Goal: Task Accomplishment & Management: Manage account settings

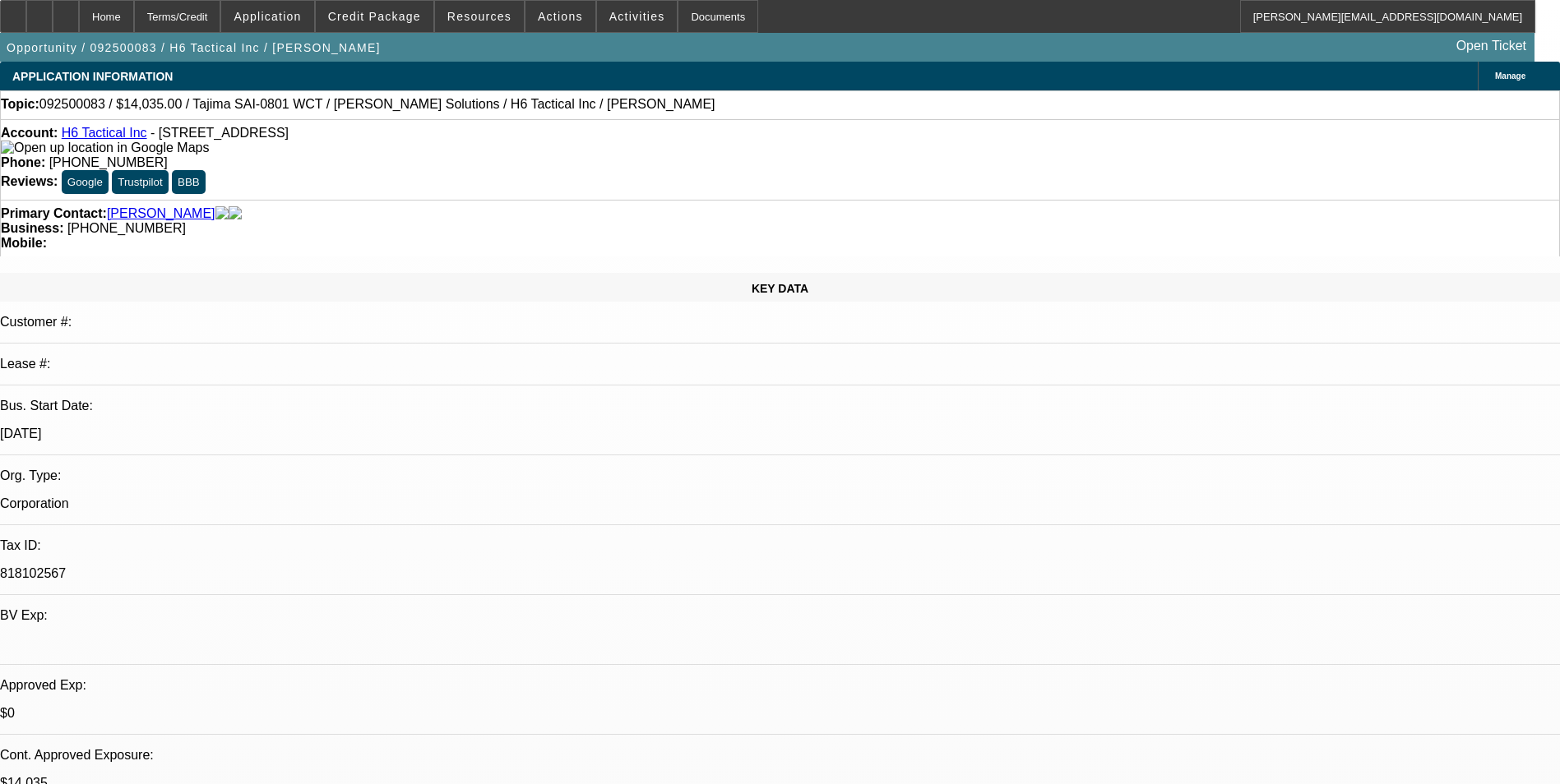
select select "0"
select select "2"
select select "0"
select select "6"
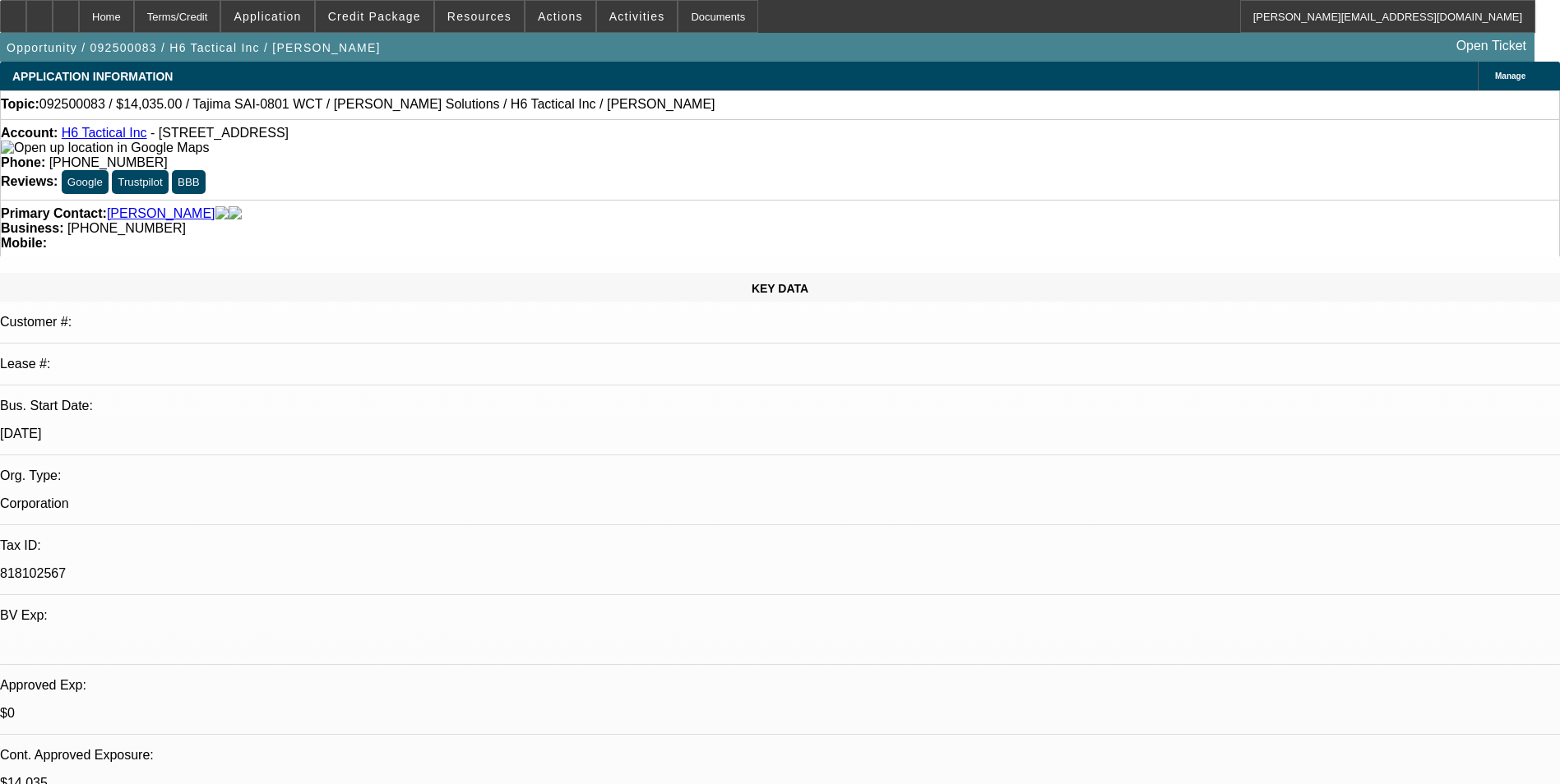
select select "0"
select select "2"
select select "0"
select select "6"
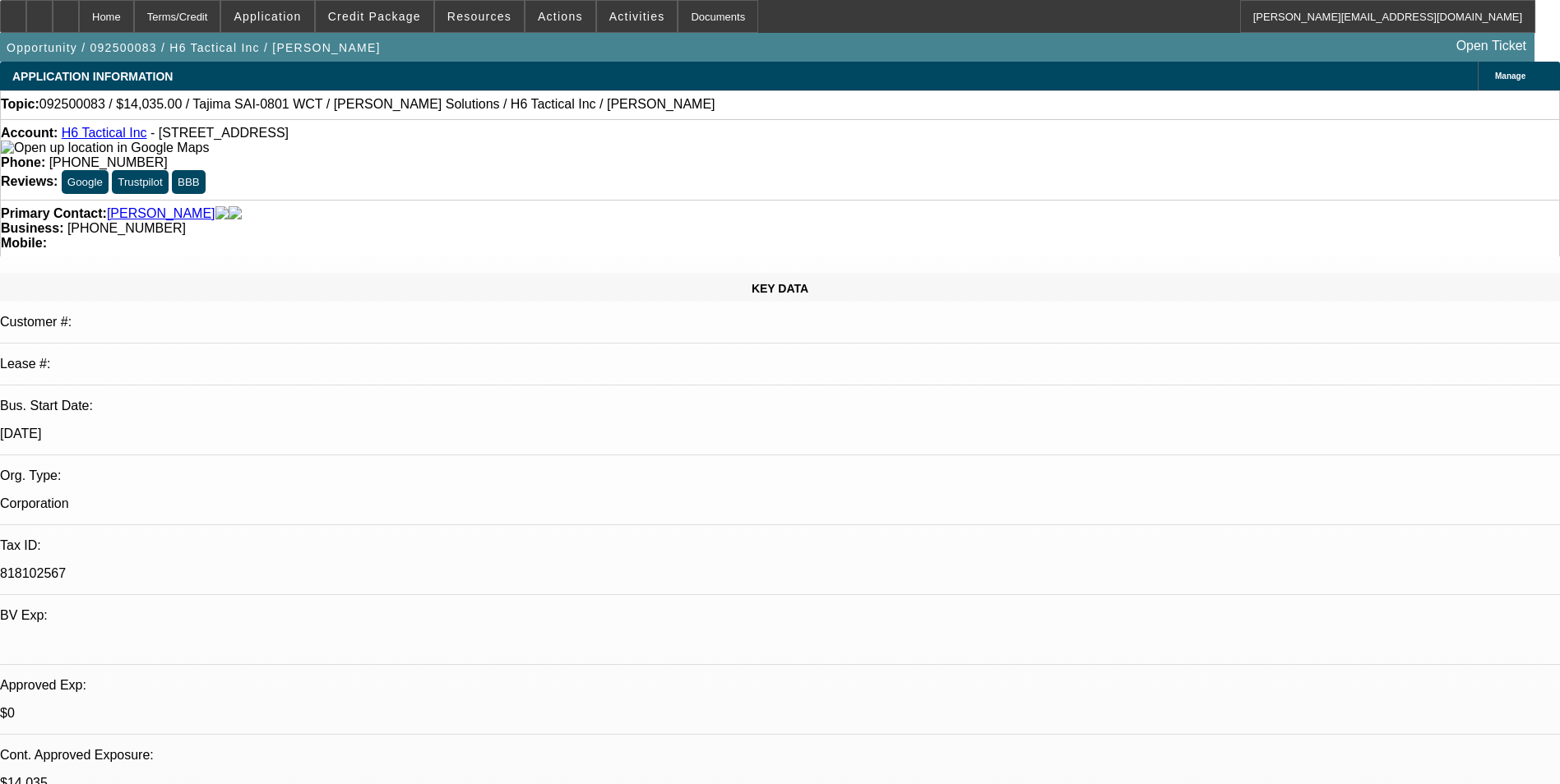
select select "0"
select select "2"
select select "0"
select select "6"
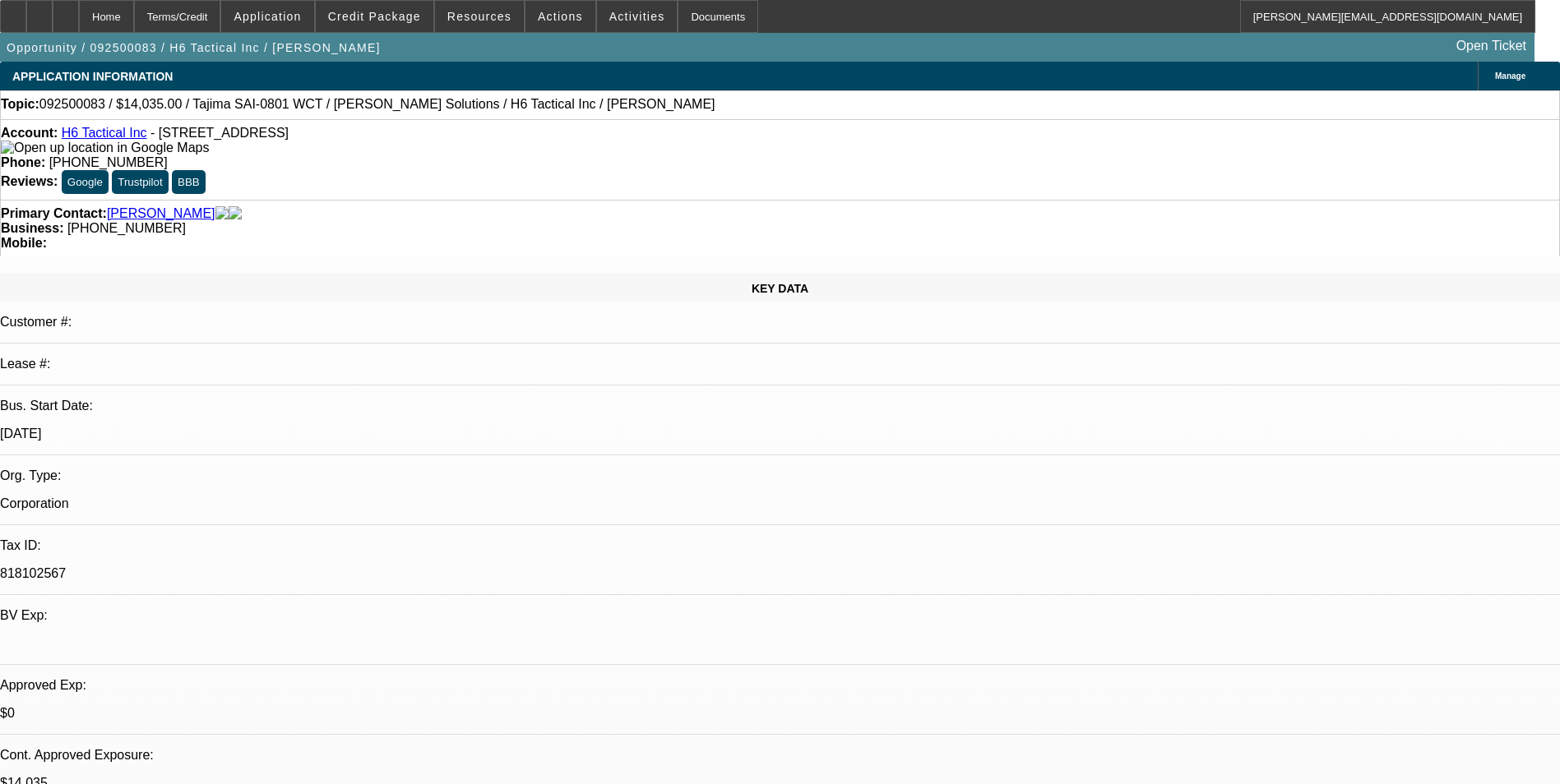
select select "0"
select select "2"
select select "0"
select select "6"
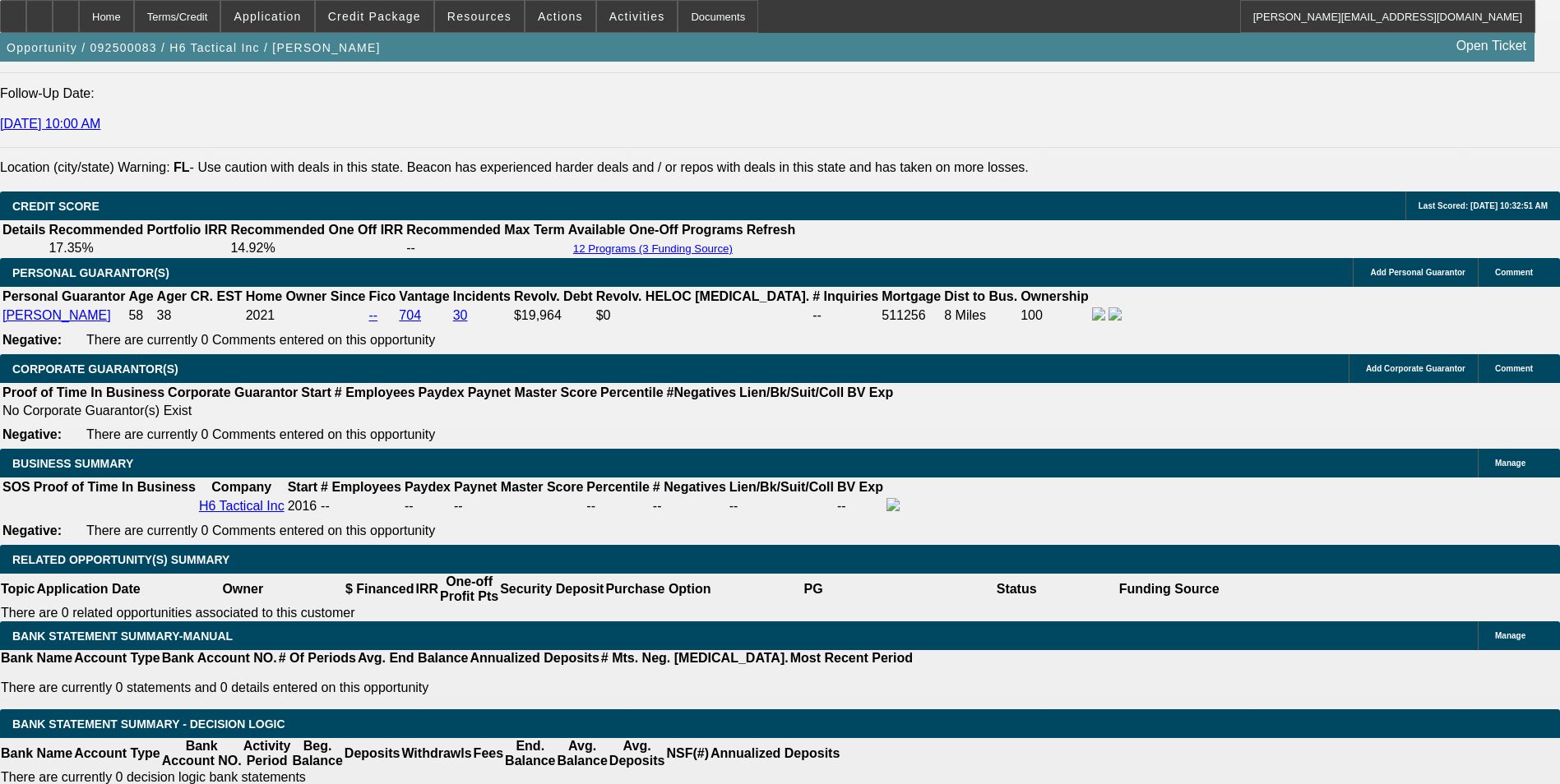
scroll to position [493, 0]
click at [489, 10] on span "Resources" at bounding box center [480, 16] width 64 height 13
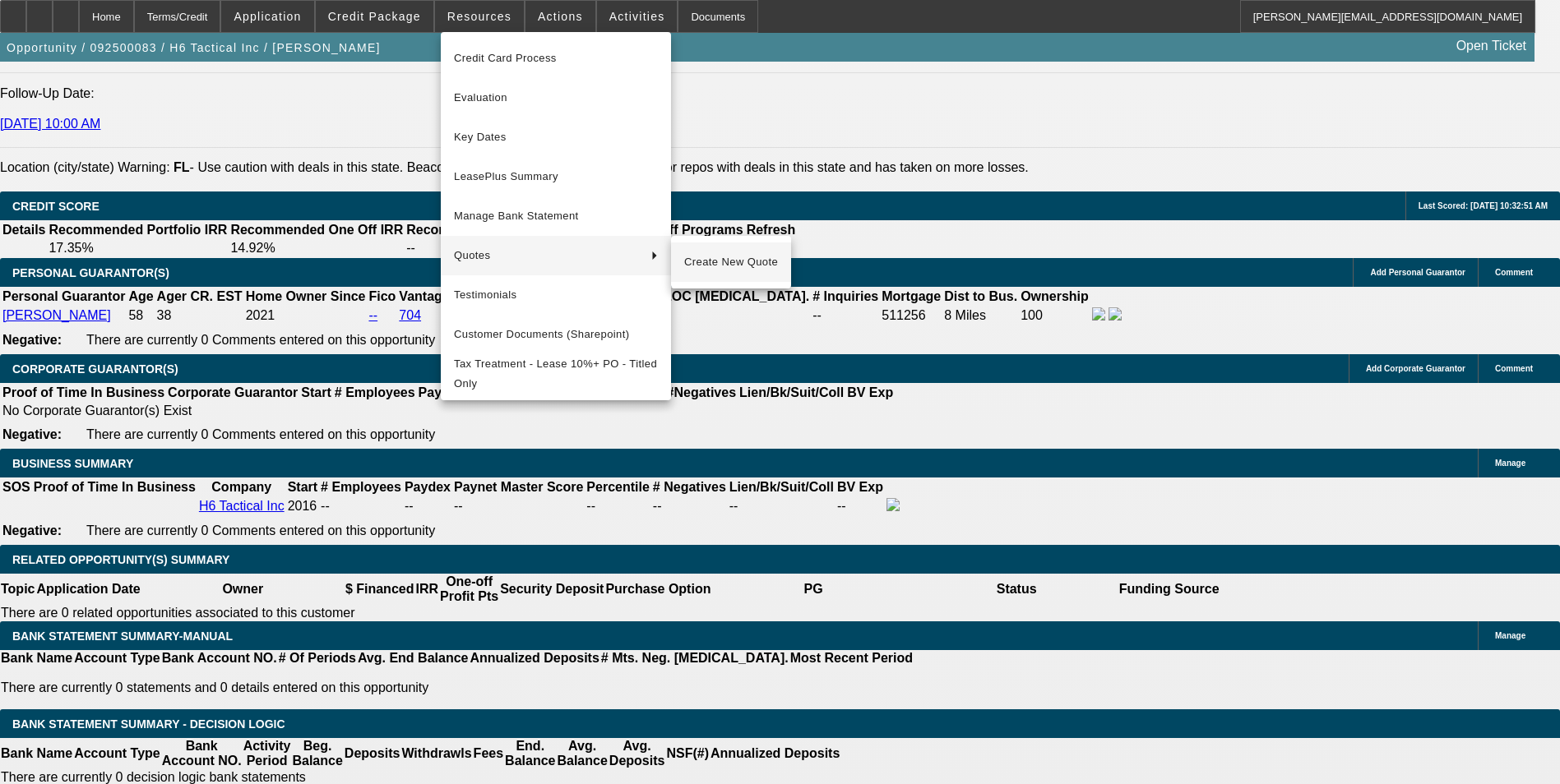
click at [698, 255] on span "Create New Quote" at bounding box center [731, 262] width 93 height 20
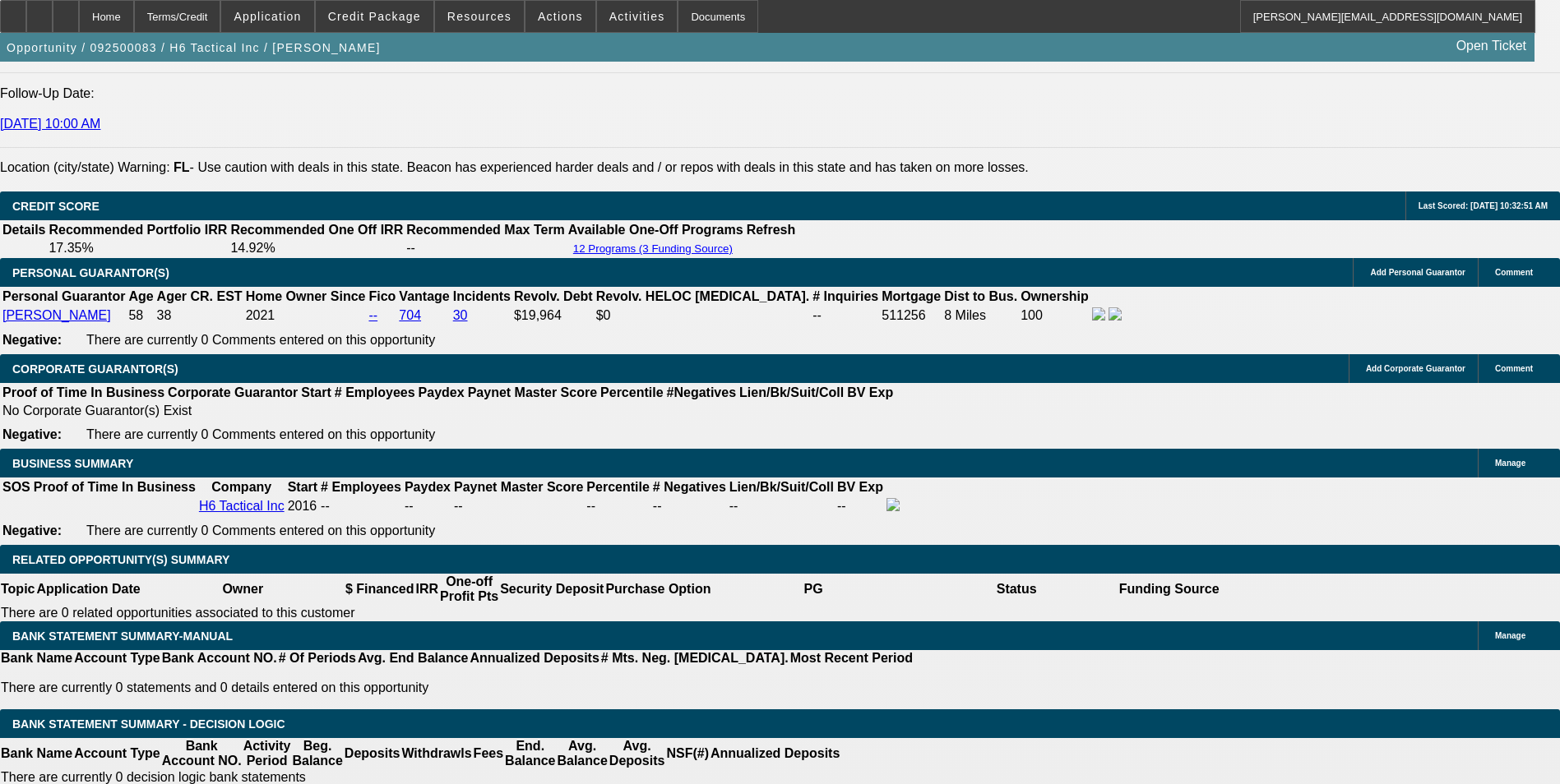
scroll to position [164, 0]
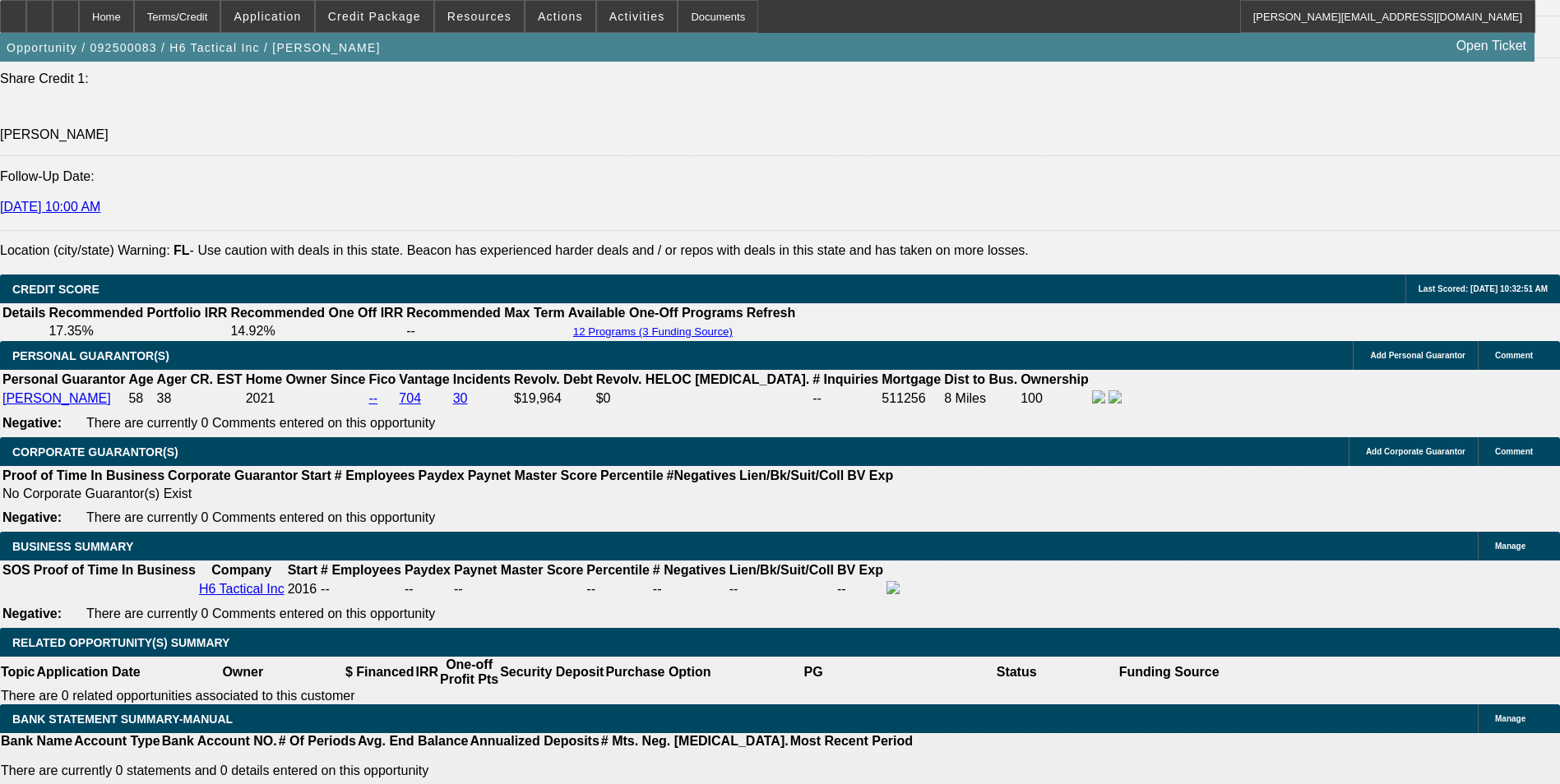
scroll to position [2188, 0]
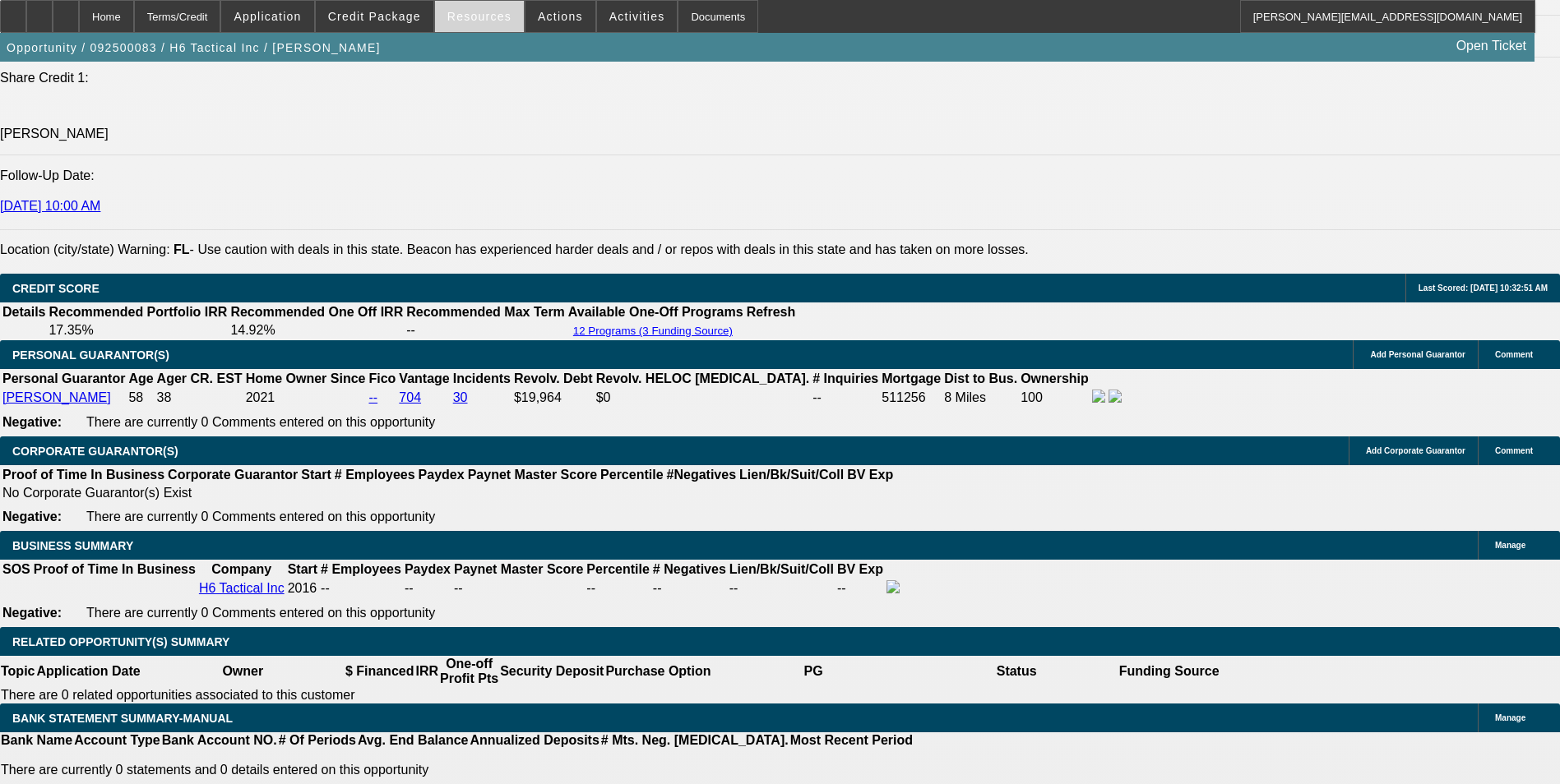
click at [496, 22] on span "Resources" at bounding box center [480, 16] width 64 height 13
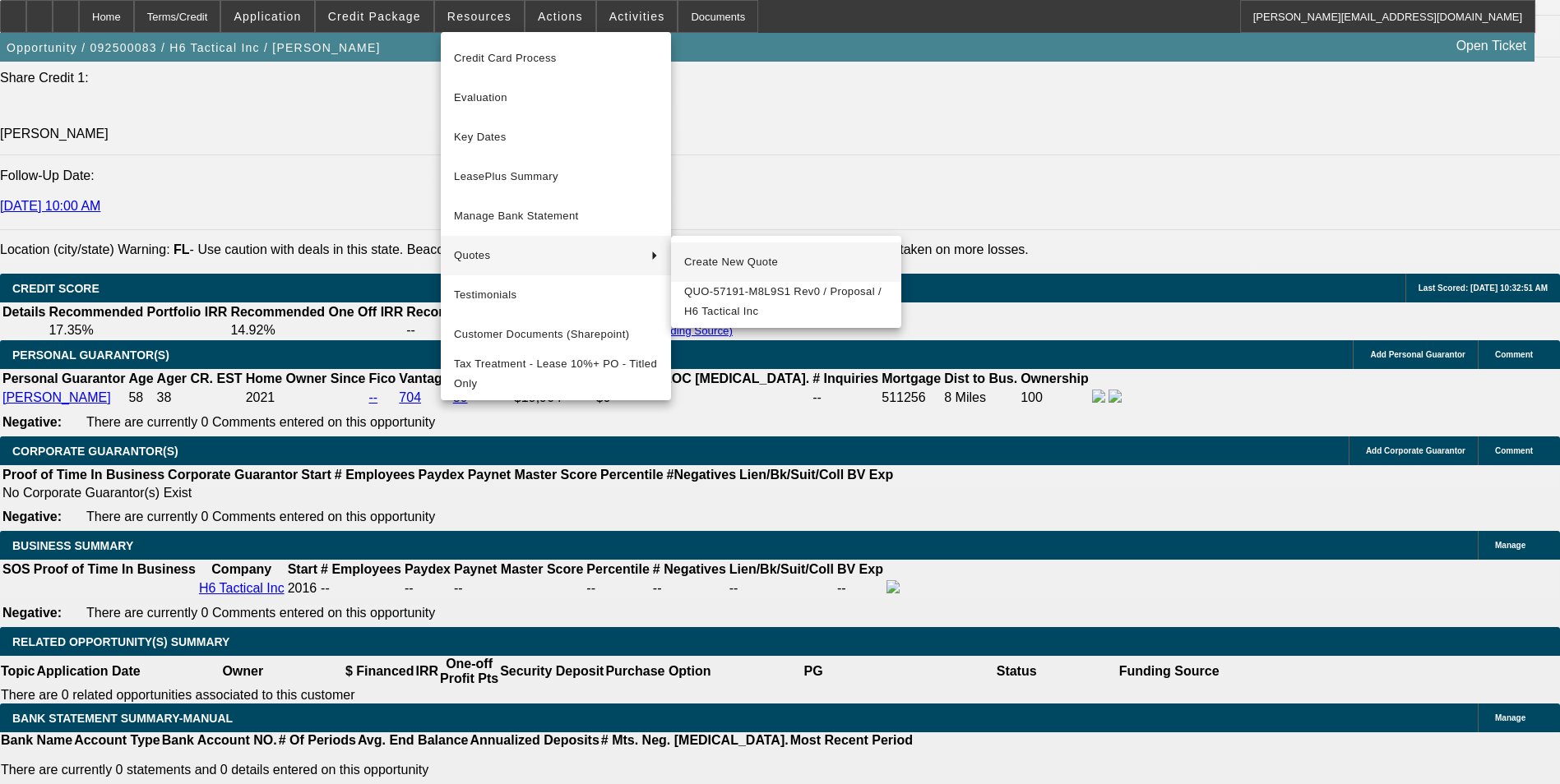
click at [714, 258] on span "Create New Quote" at bounding box center [786, 262] width 204 height 20
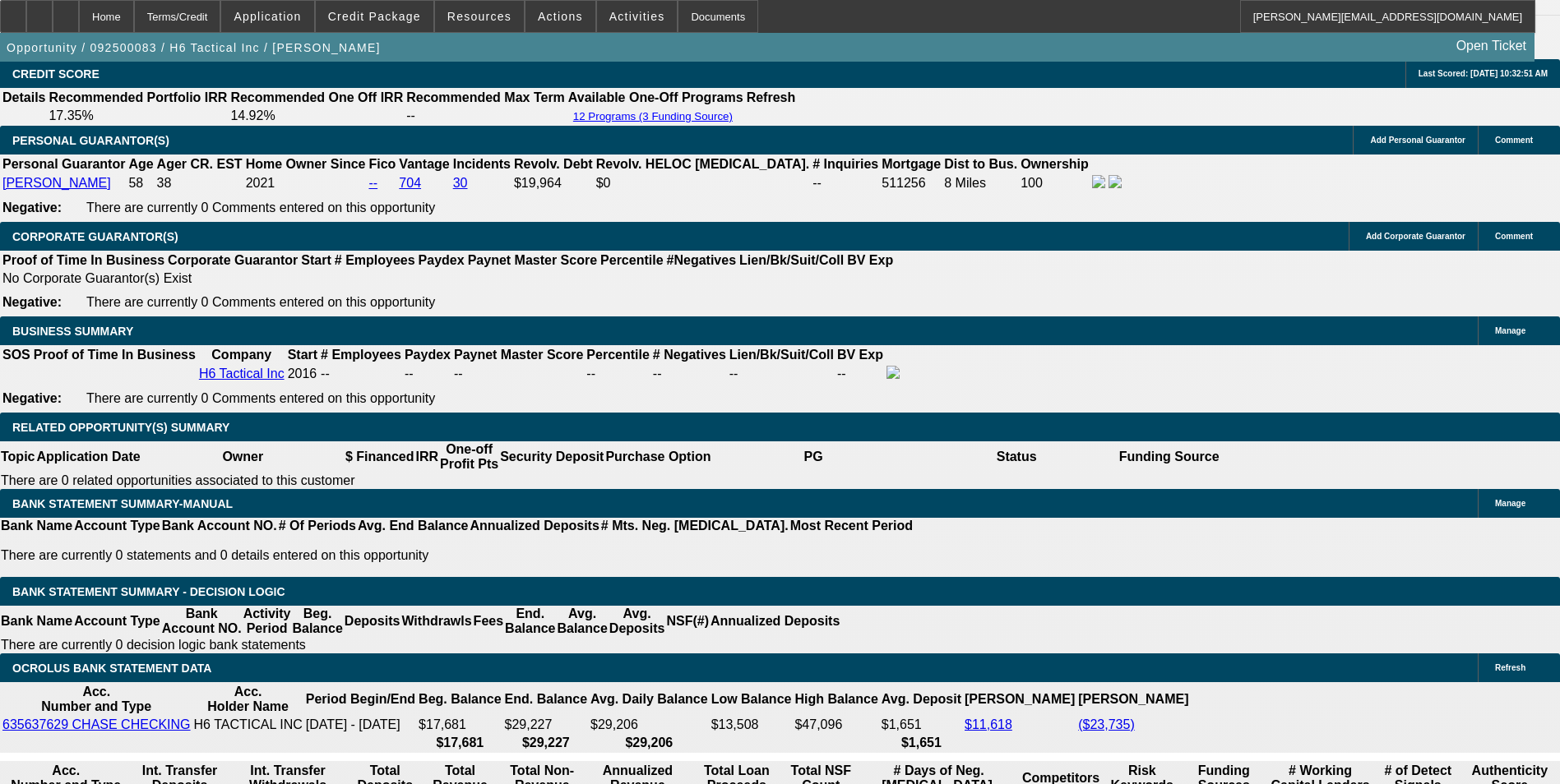
scroll to position [2352, 0]
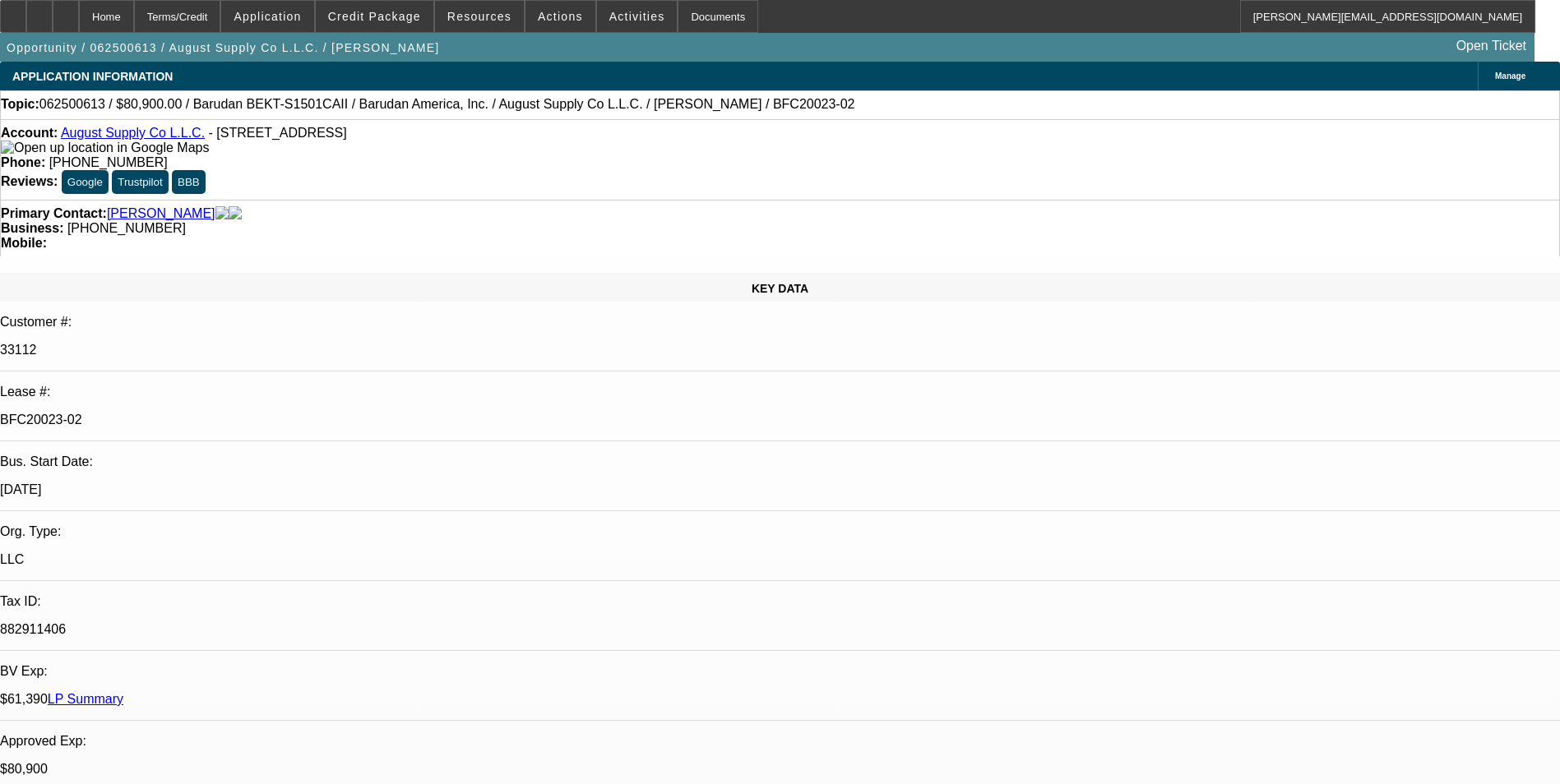
select select "0"
select select "2"
select select "0.1"
select select "4"
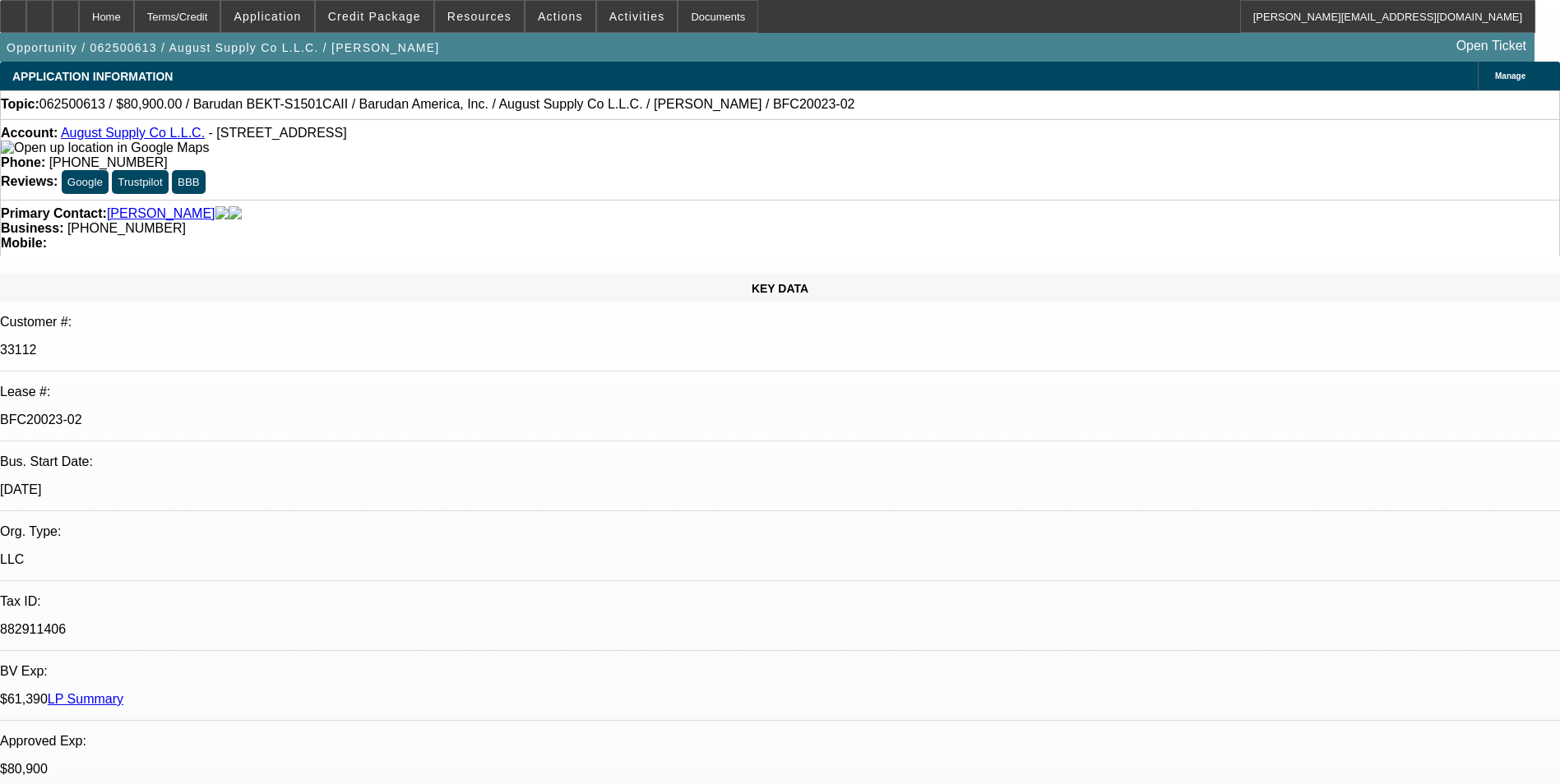
select select "0"
select select "2"
select select "0.1"
select select "4"
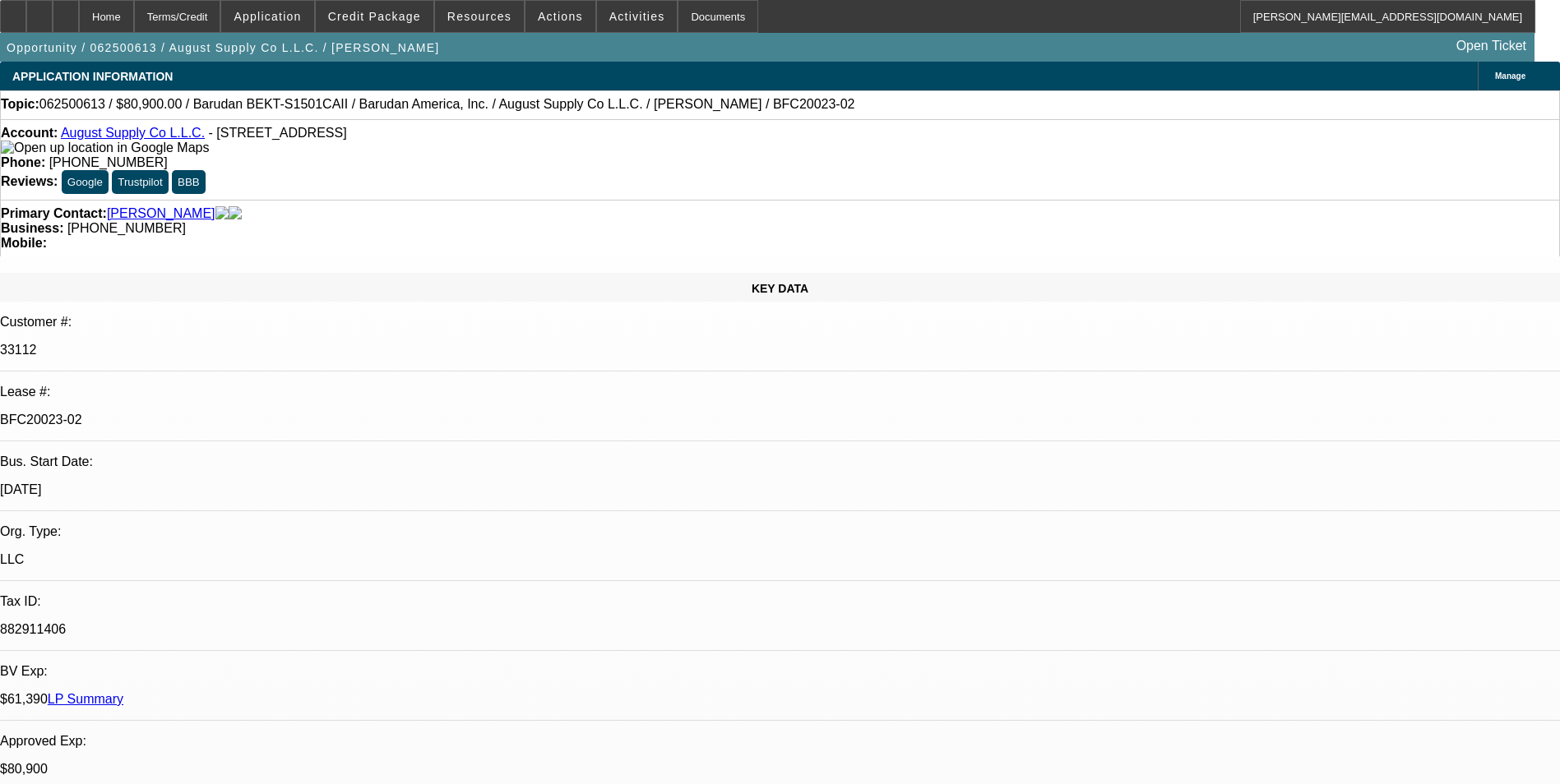
select select "0"
select select "2"
select select "0.1"
select select "4"
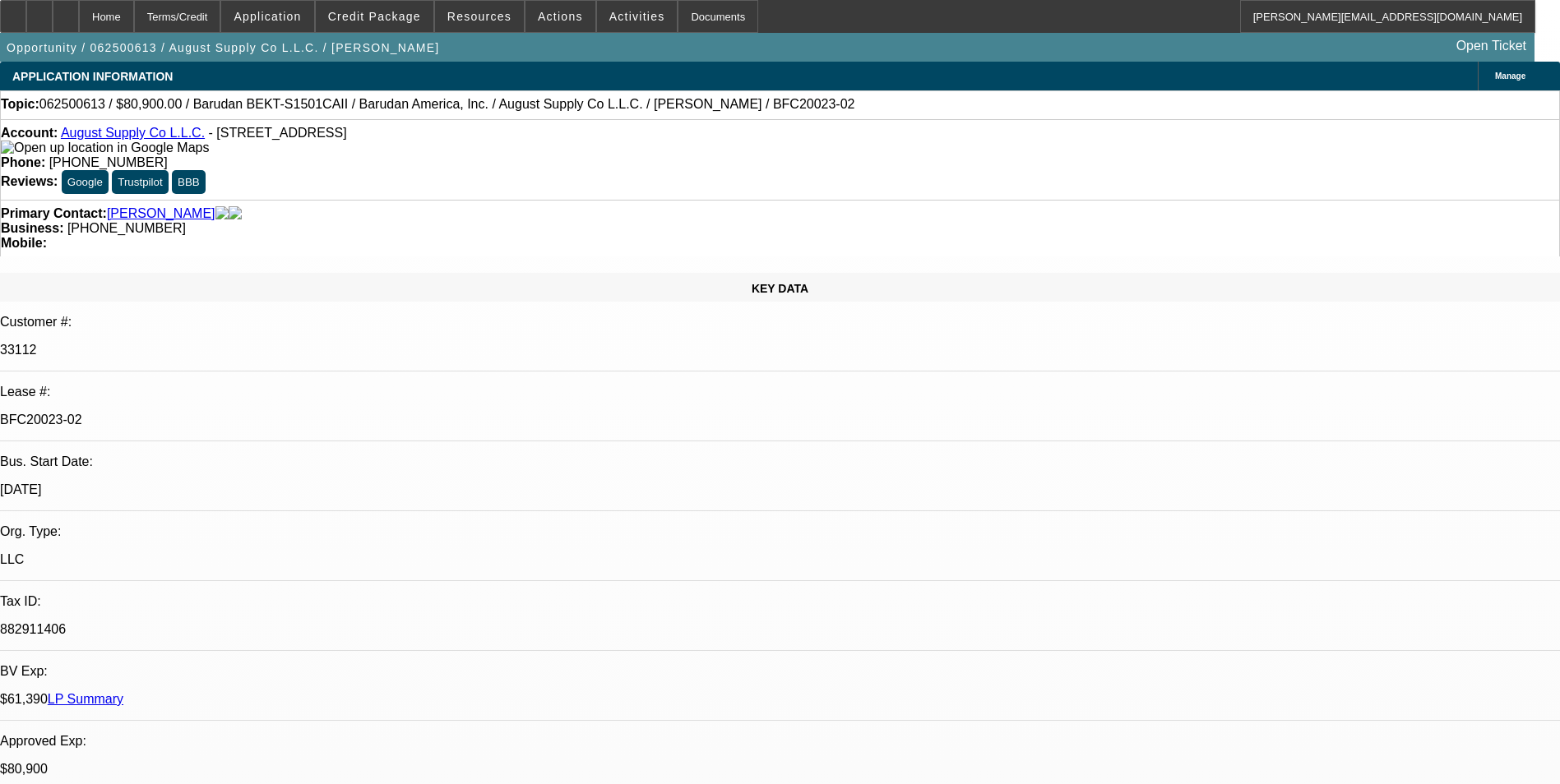
select select "0"
select select "2"
select select "0.1"
select select "4"
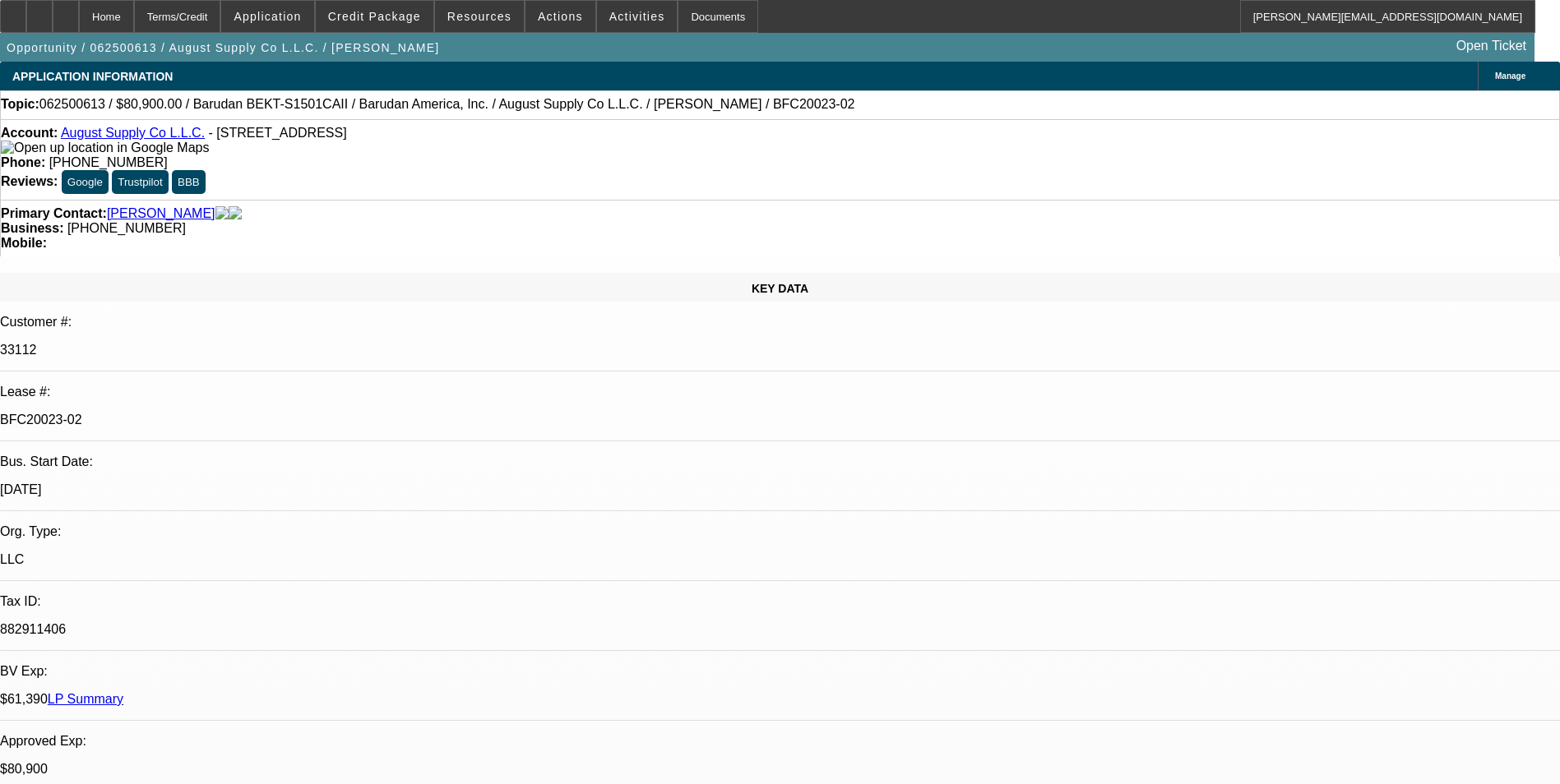
scroll to position [1891, 0]
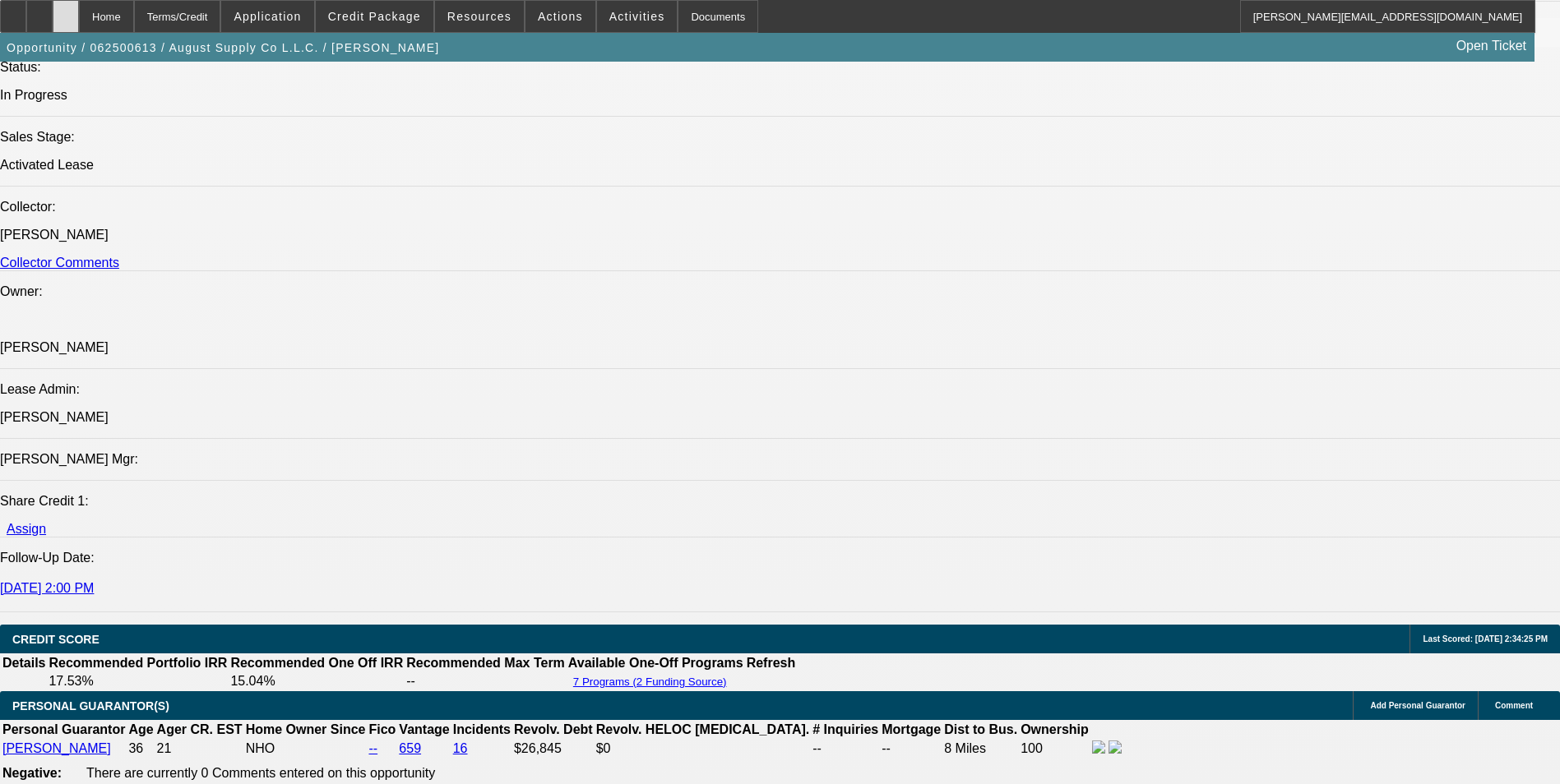
click at [79, 16] on div at bounding box center [66, 16] width 26 height 33
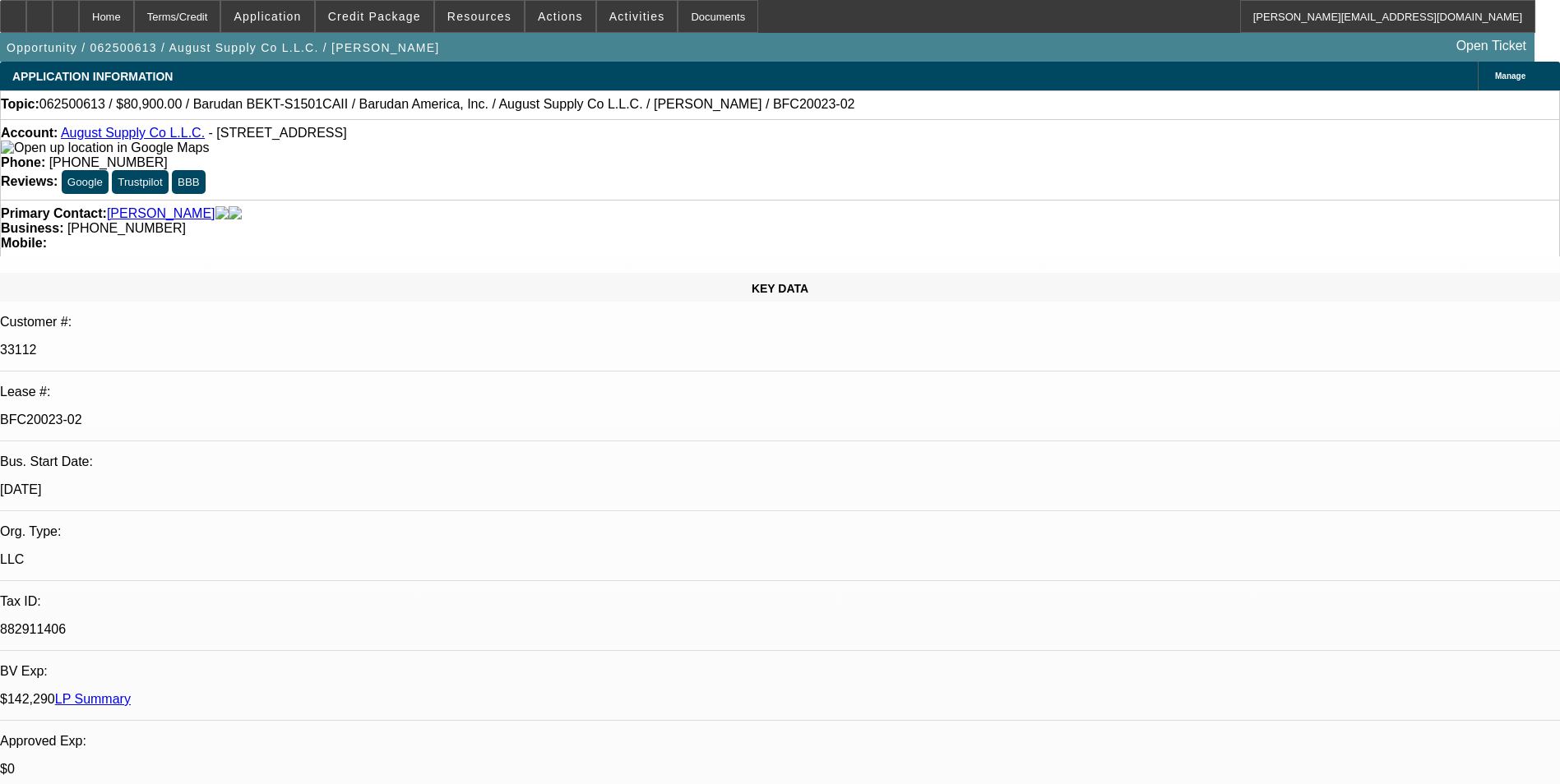
select select "0"
select select "2"
select select "0.1"
select select "0"
select select "2"
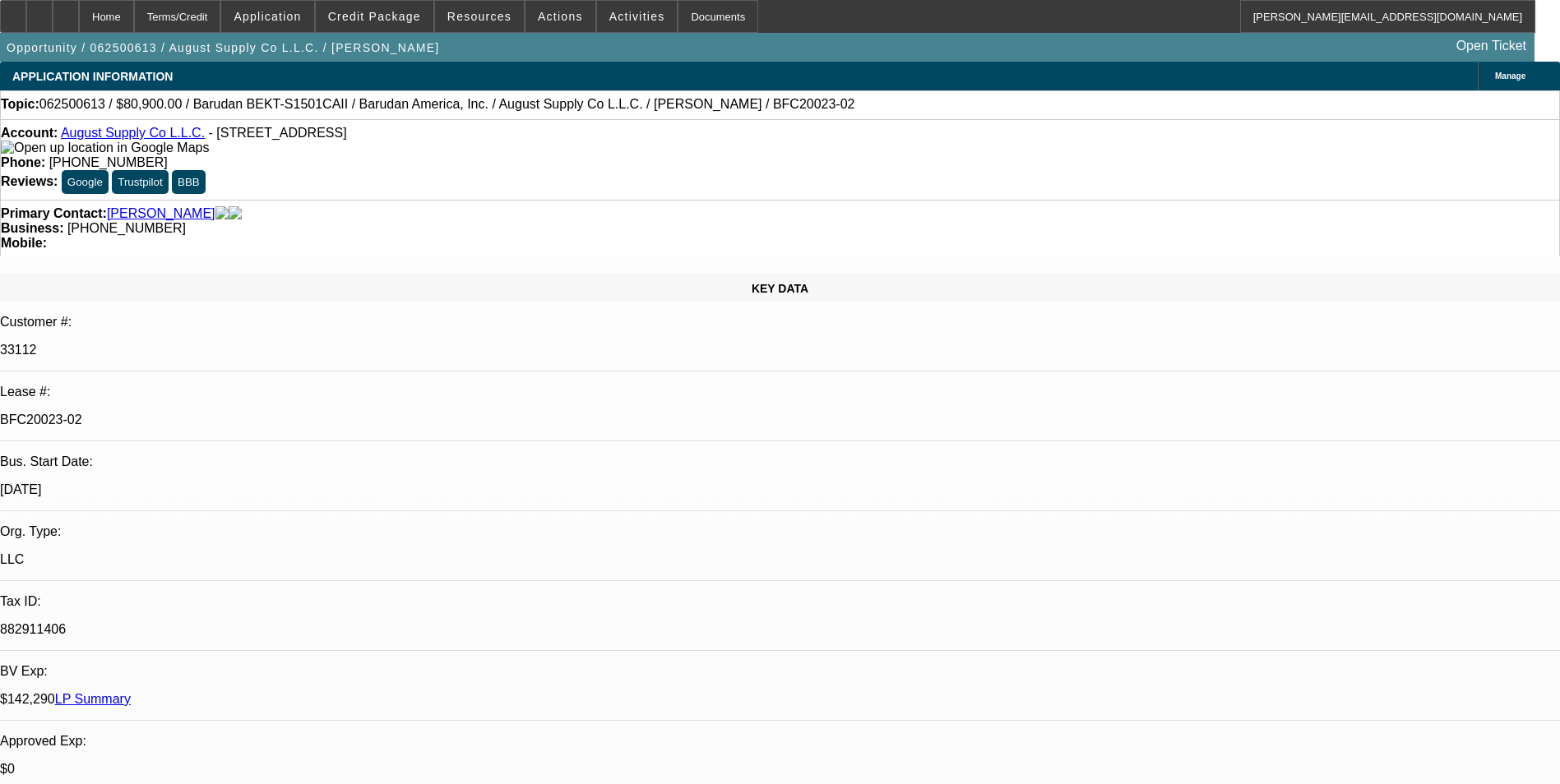
select select "0.1"
select select "0"
select select "2"
select select "0.1"
select select "0"
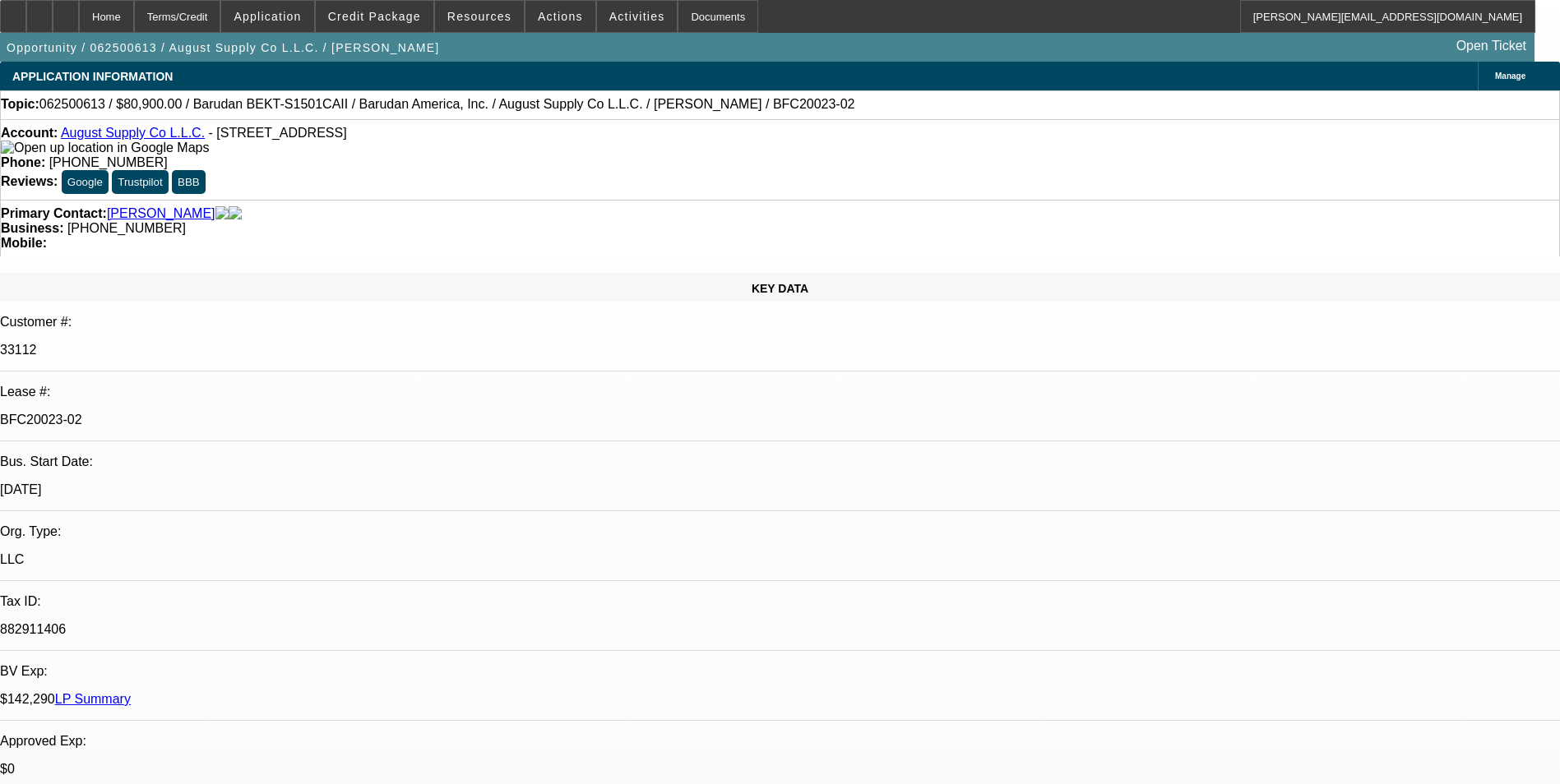
select select "2"
select select "0.1"
select select "1"
select select "2"
select select "4"
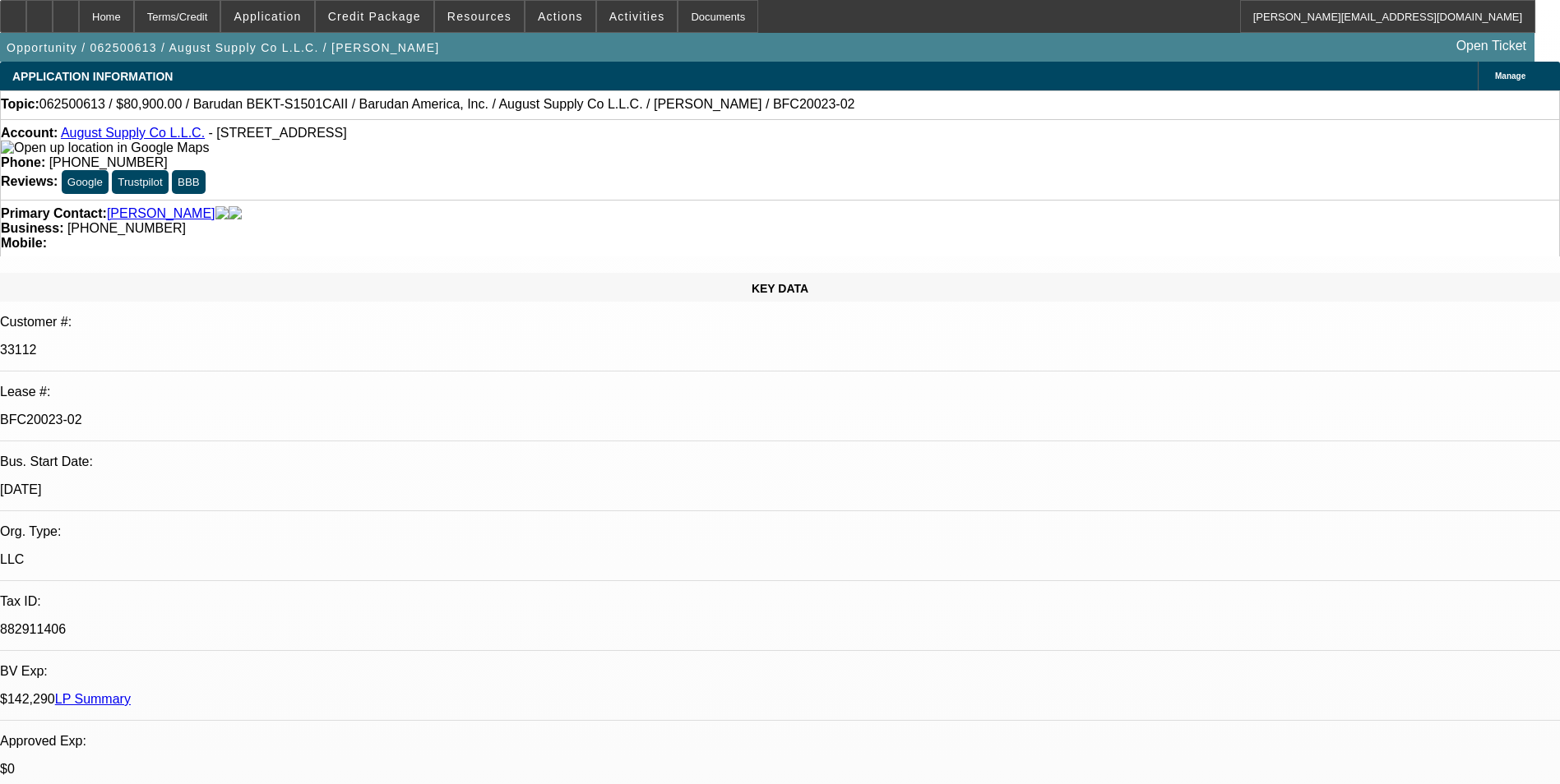
select select "1"
select select "2"
select select "4"
select select "1"
select select "2"
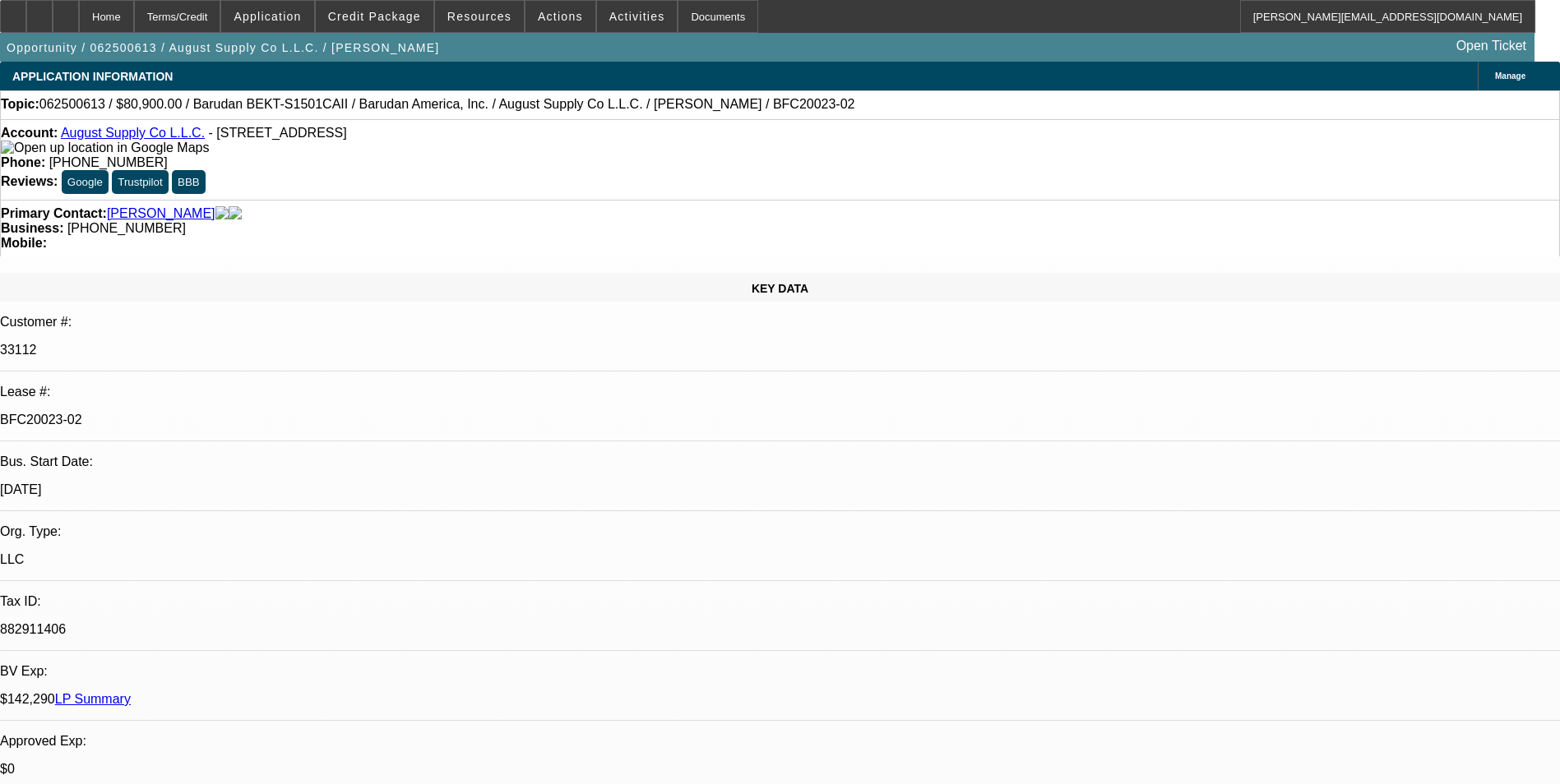
select select "4"
select select "1"
select select "2"
select select "4"
select select "0"
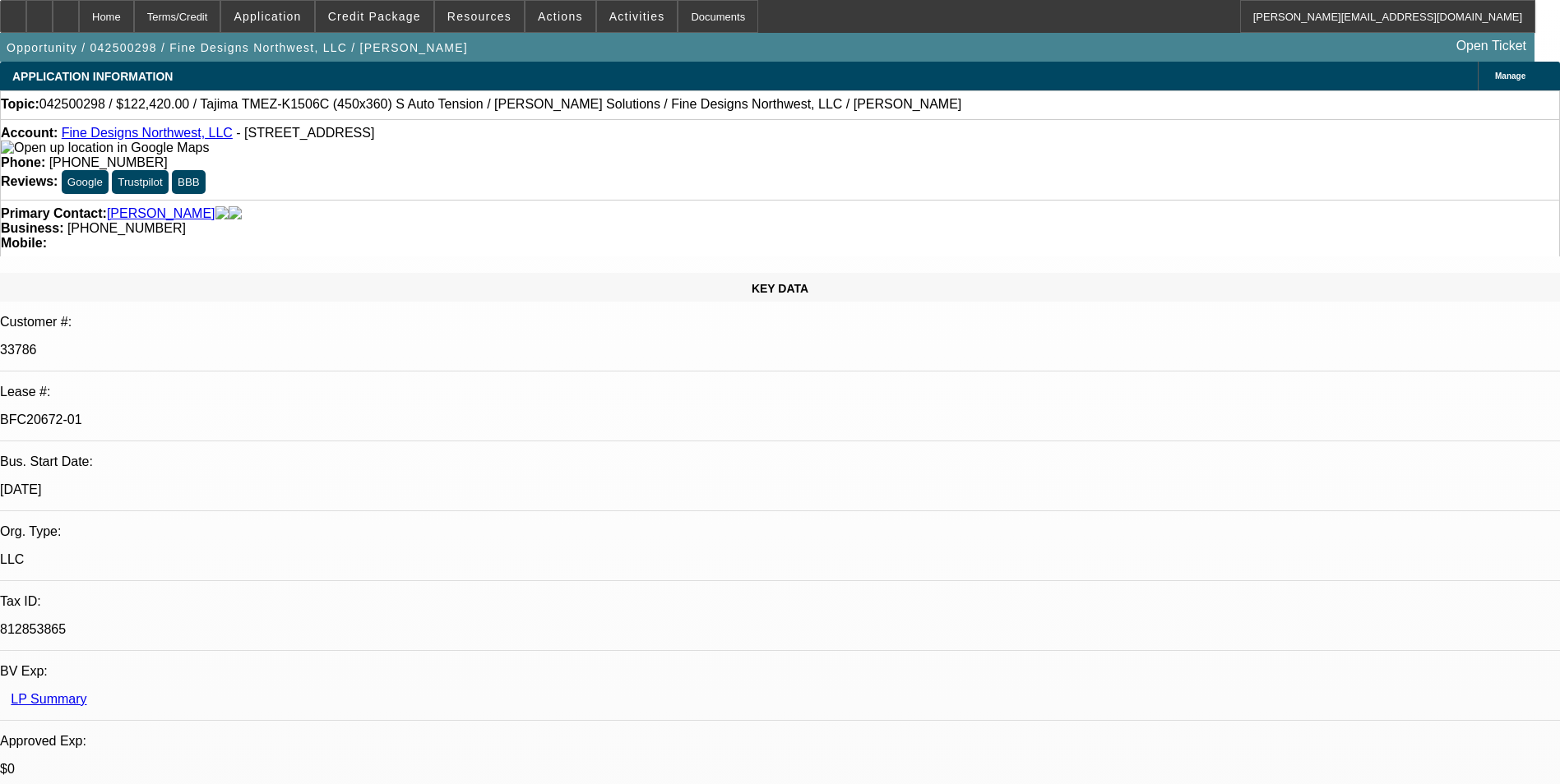
select select "0.1"
select select "0"
select select "0.1"
select select "0"
select select "2"
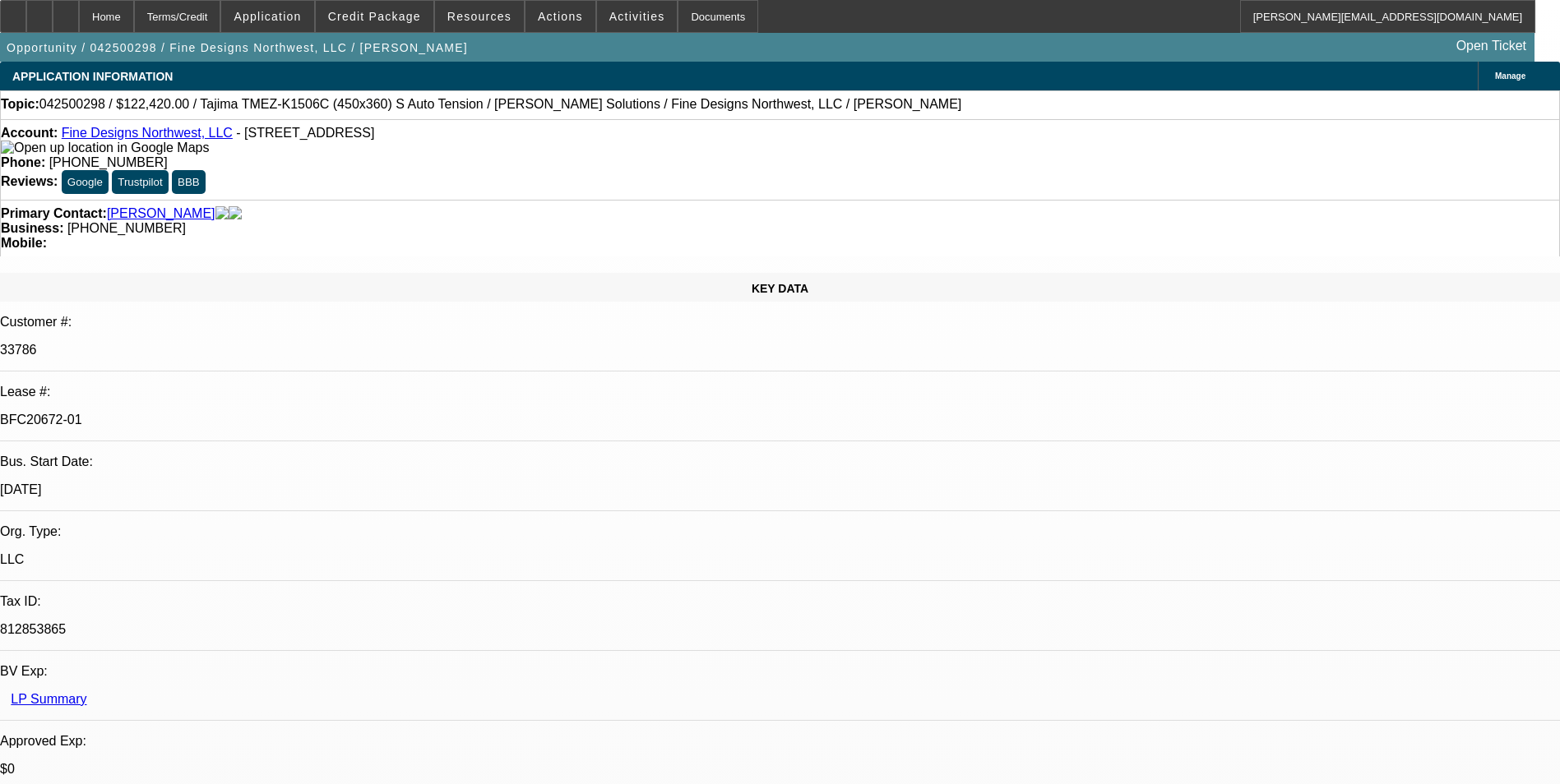
select select "0.1"
select select "0"
select select "2"
select select "0"
select select "1"
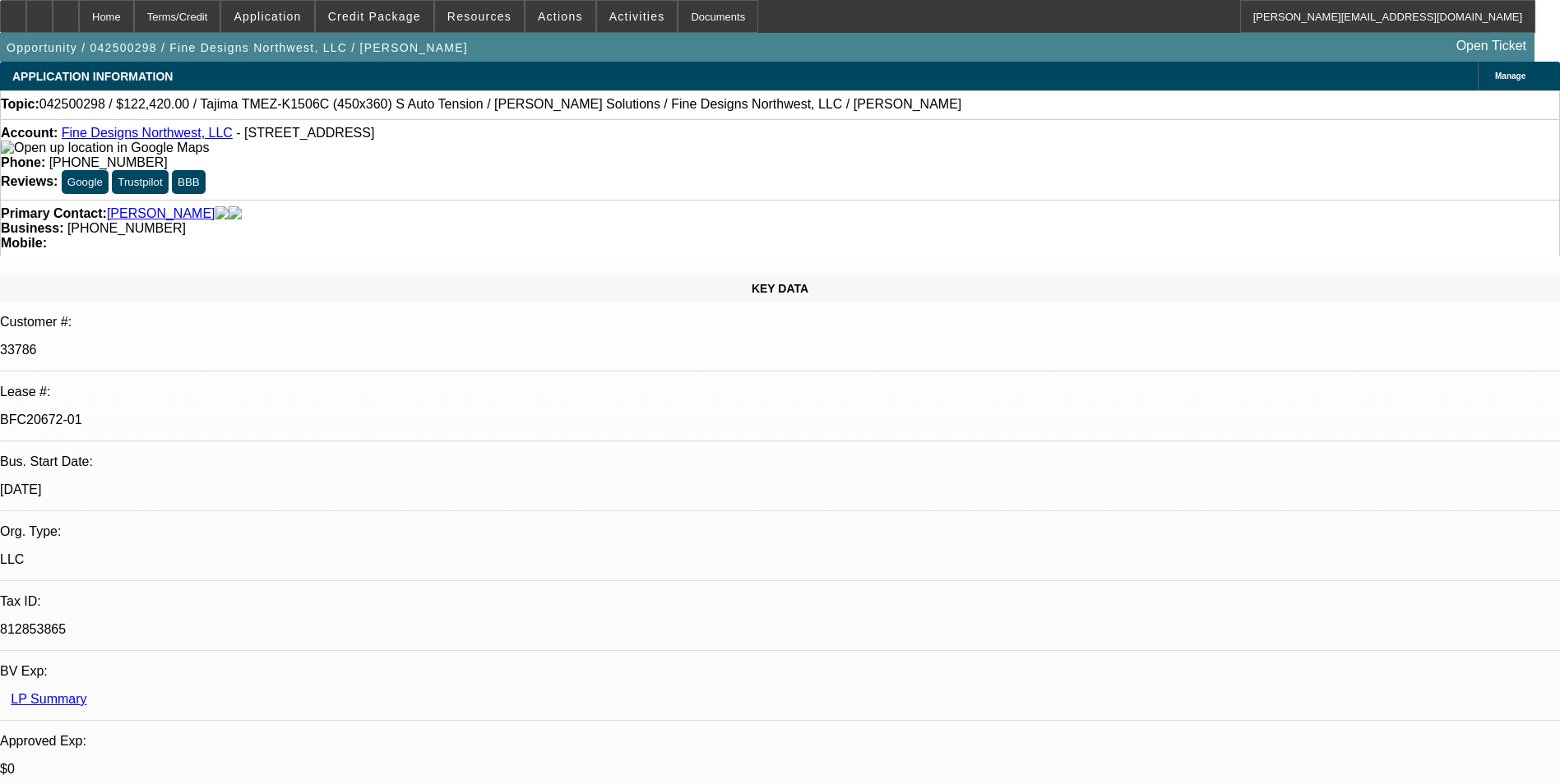
select select "3"
select select "4"
select select "1"
select select "3"
select select "4"
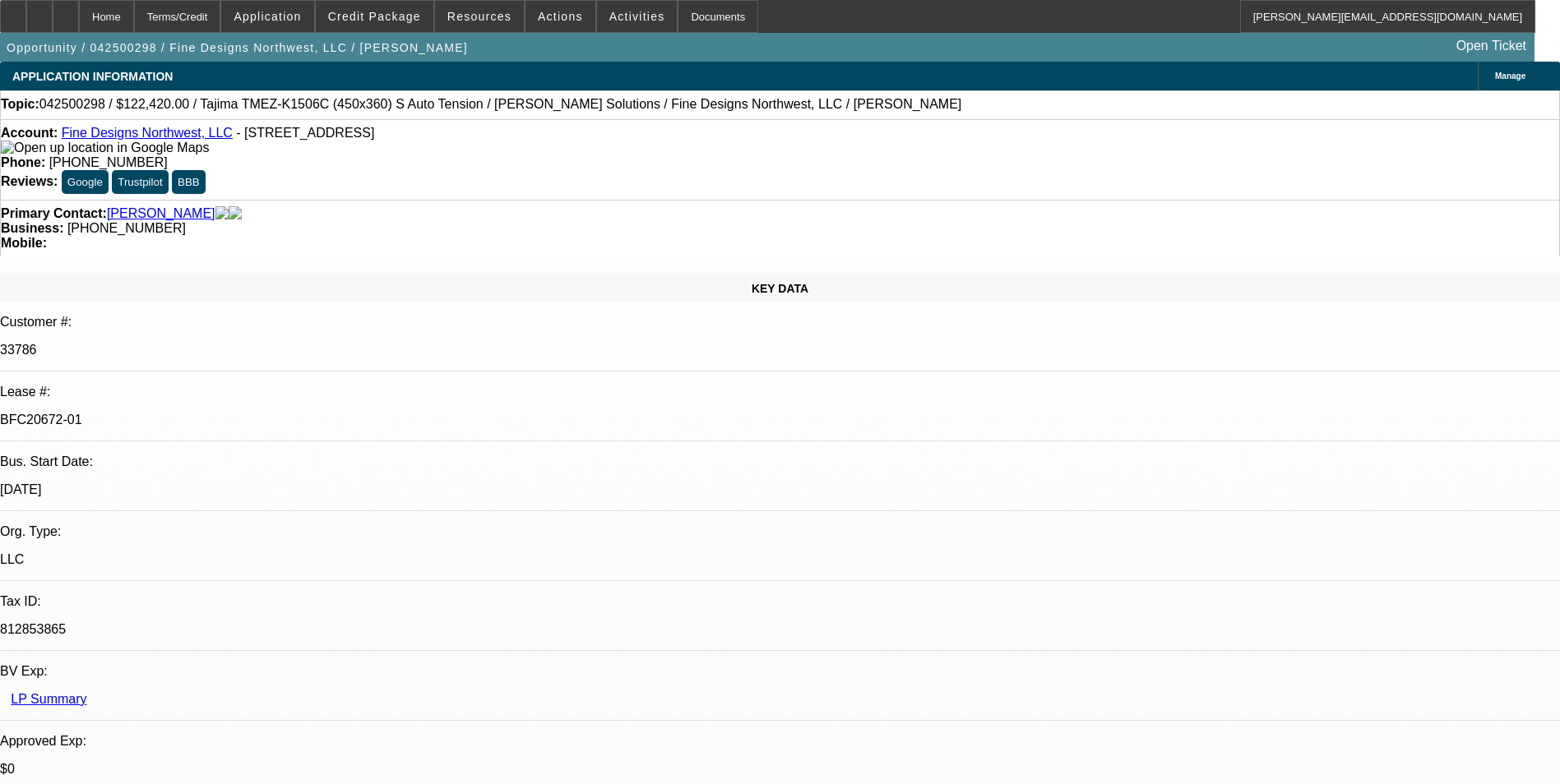
select select "1"
select select "2"
select select "4"
select select "1"
select select "2"
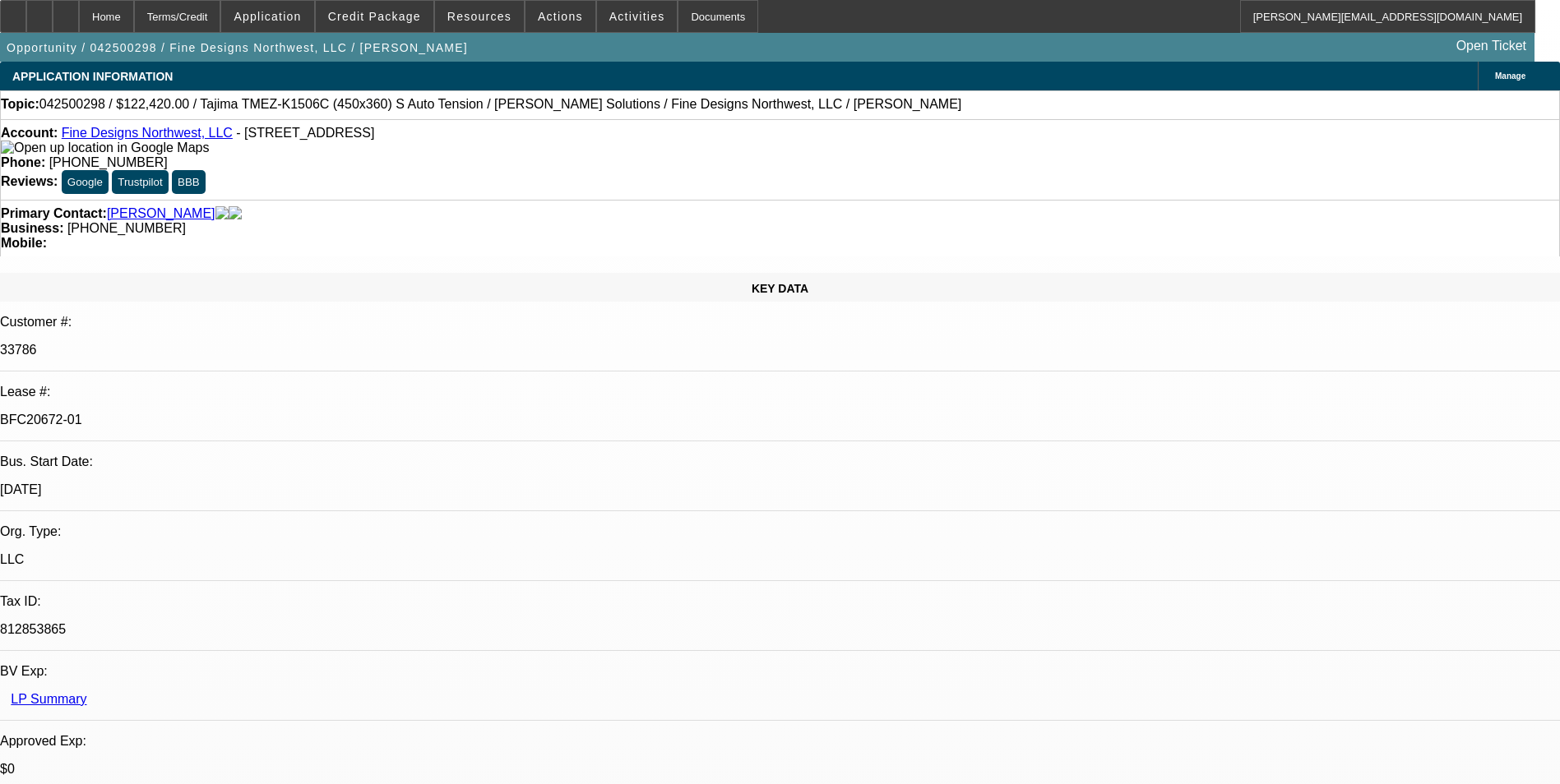
select select "6"
click at [791, 112] on div "Topic: 042500298 / $122,420.00 / Tajima TMEZ-K1506C (450x360) S Auto Tension / …" at bounding box center [780, 104] width 1558 height 15
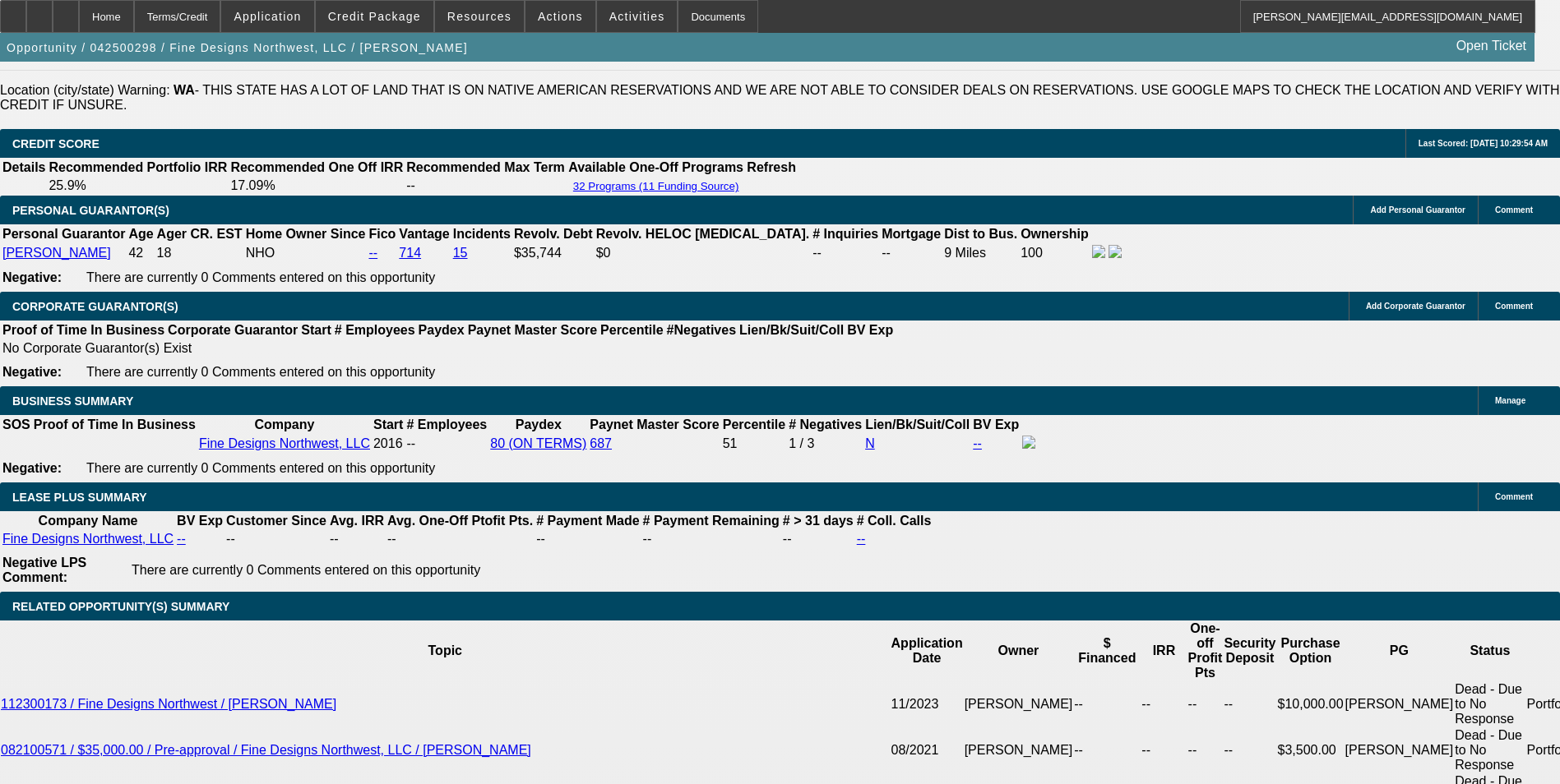
scroll to position [2539, 0]
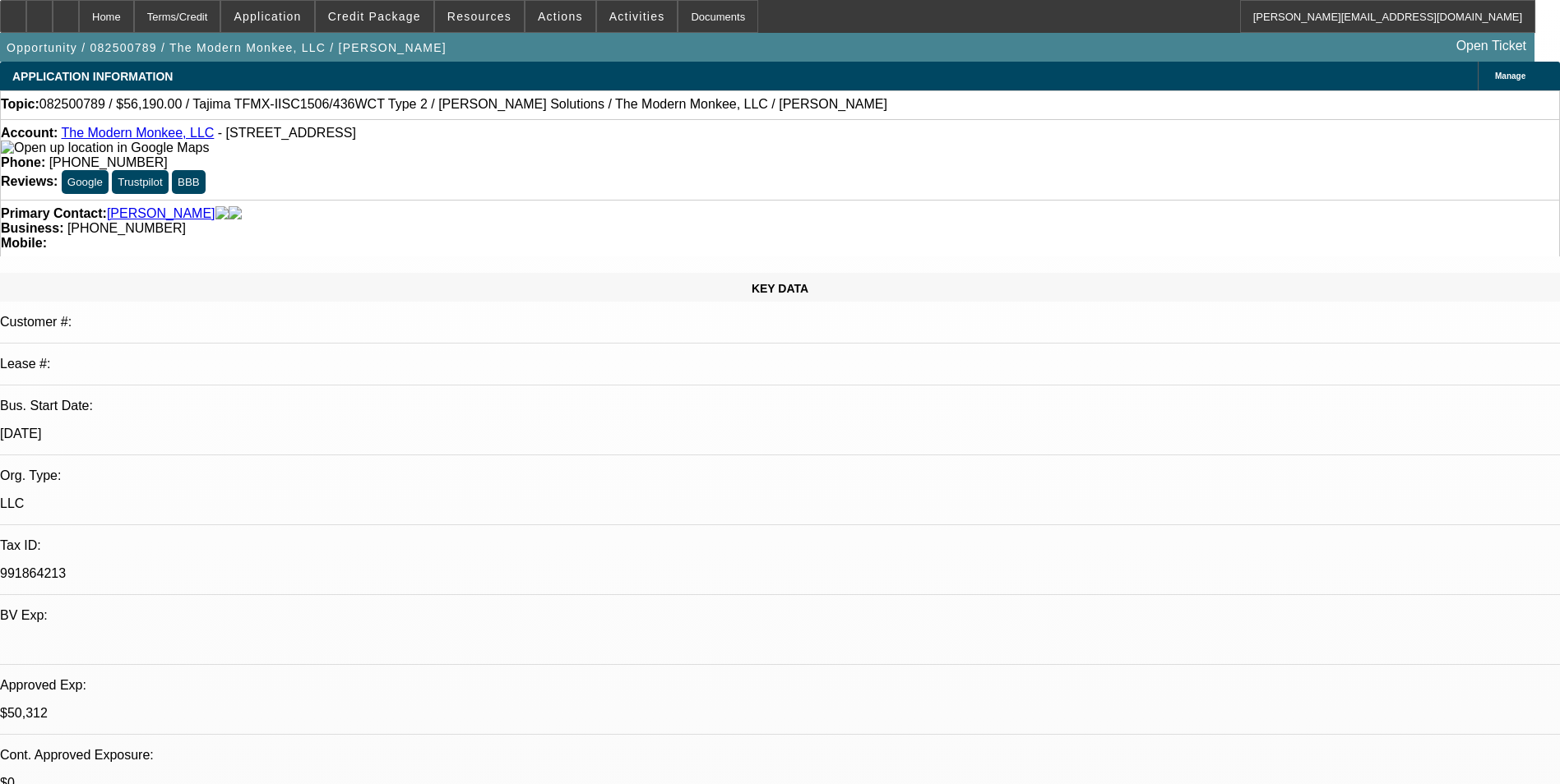
select select "0"
select select "2"
select select "0"
select select "6"
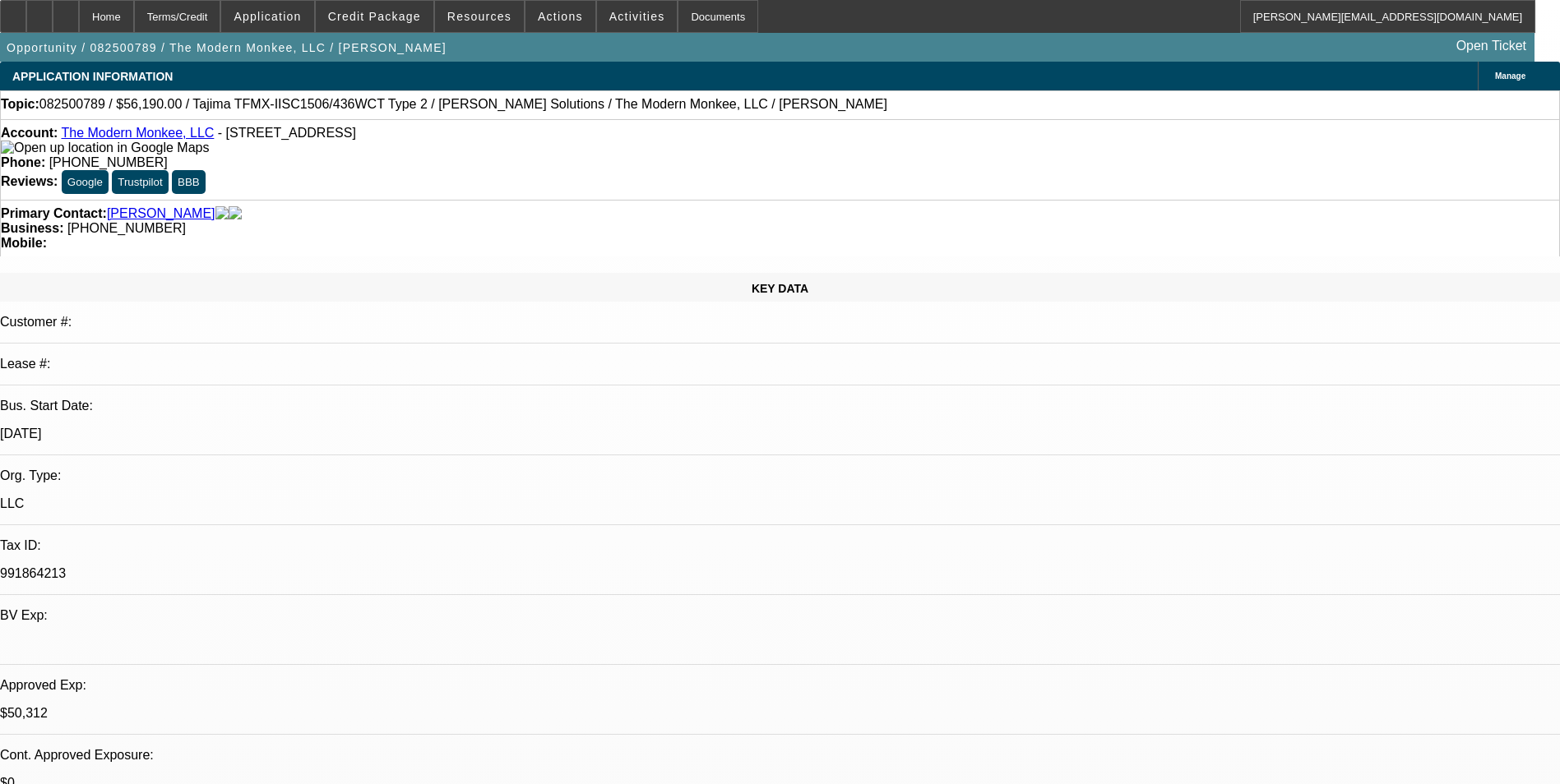
select select "0"
select select "2"
select select "0"
select select "6"
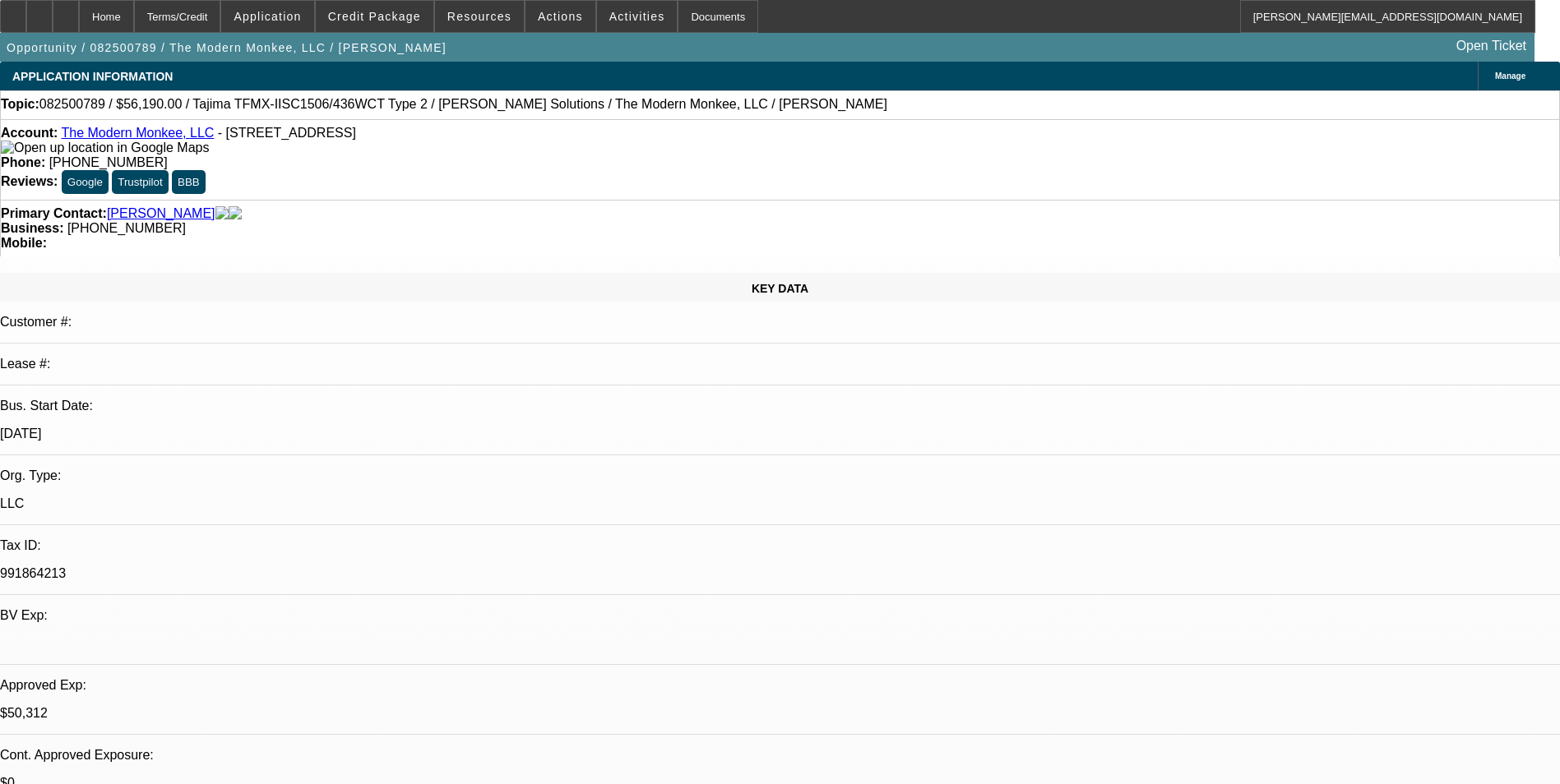
select select "0.15"
select select "2"
select select "0"
select select "6"
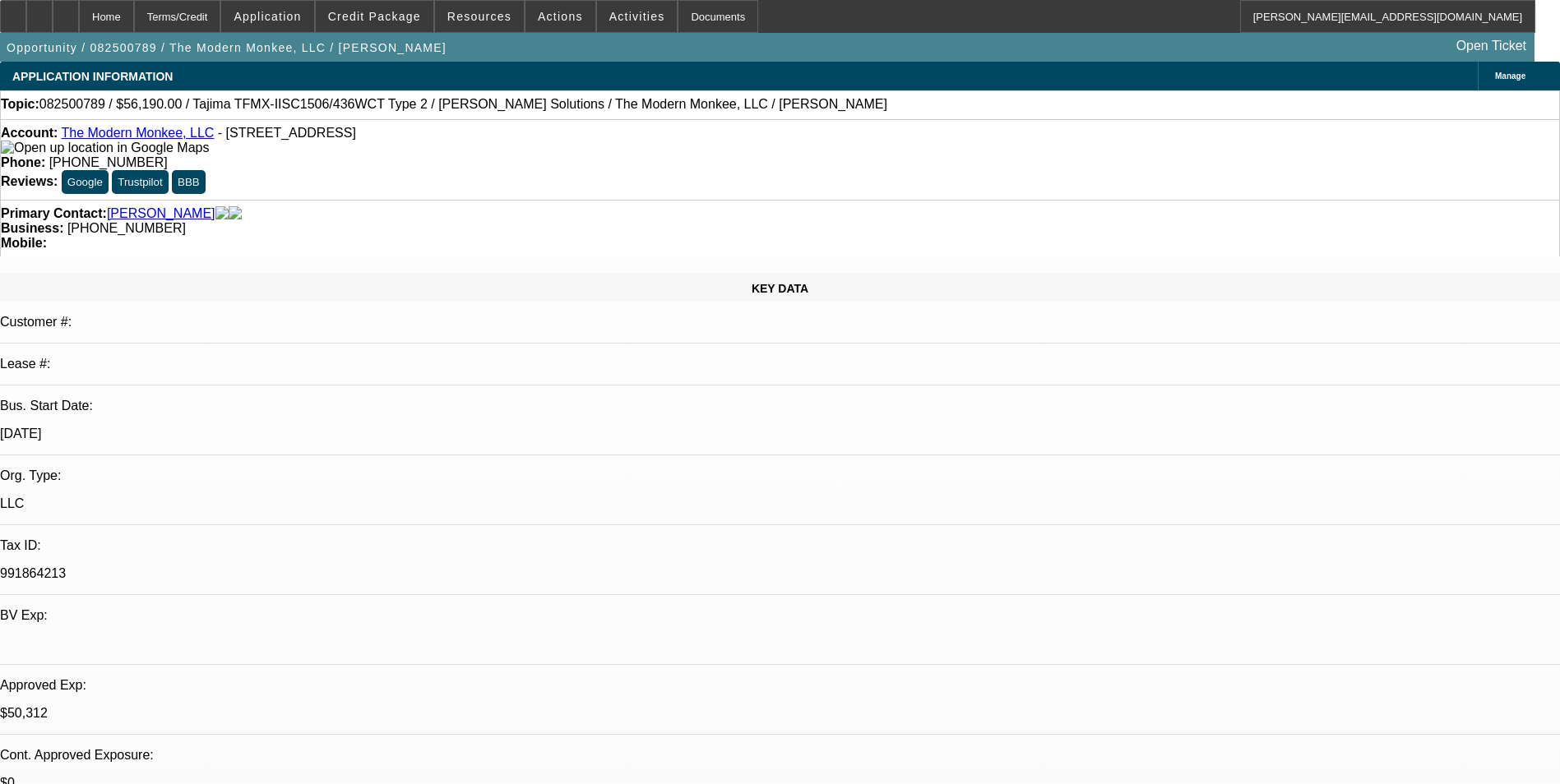
select select "0.15"
select select "2"
select select "0.1"
select select "4"
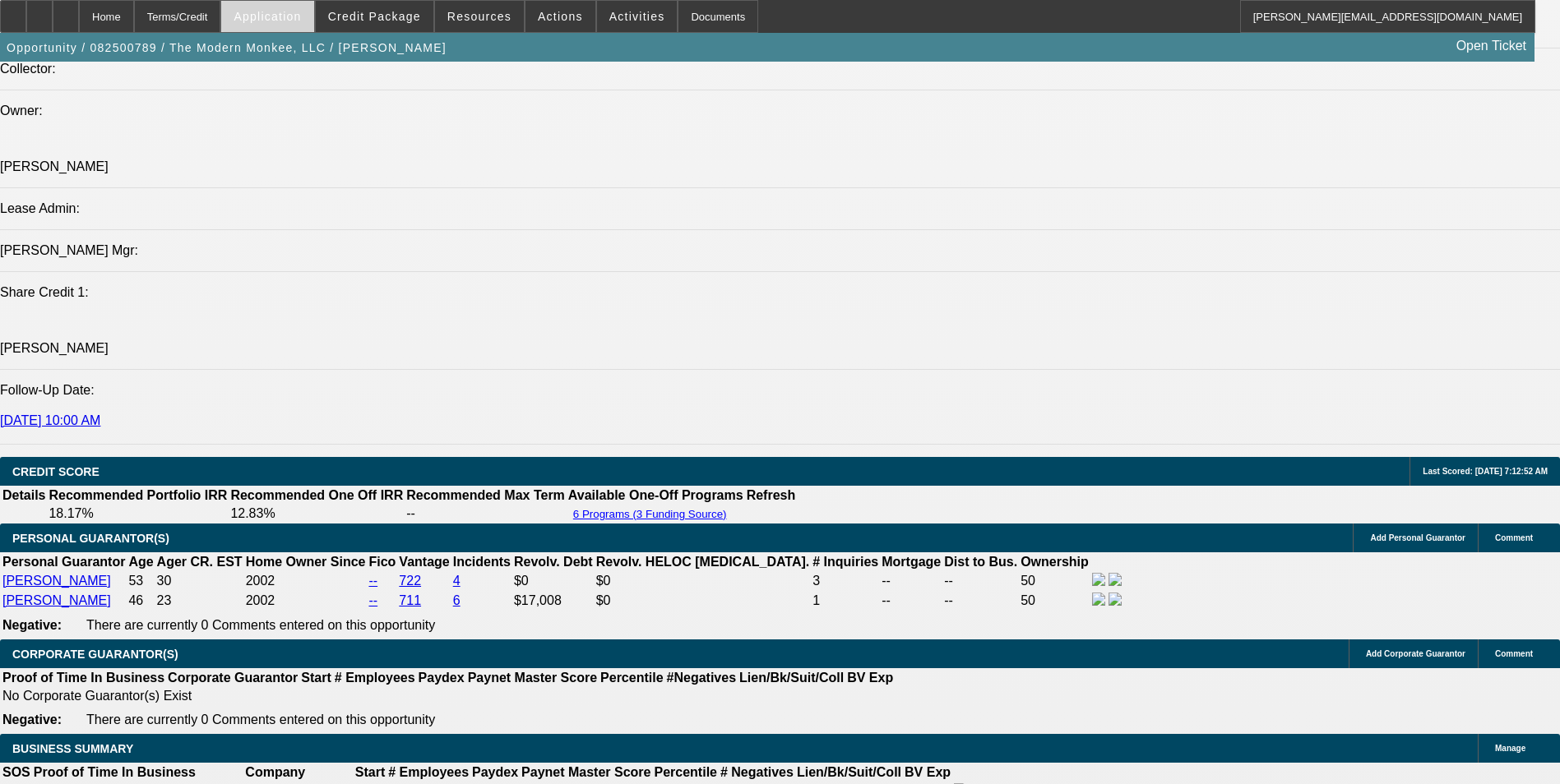
scroll to position [1973, 0]
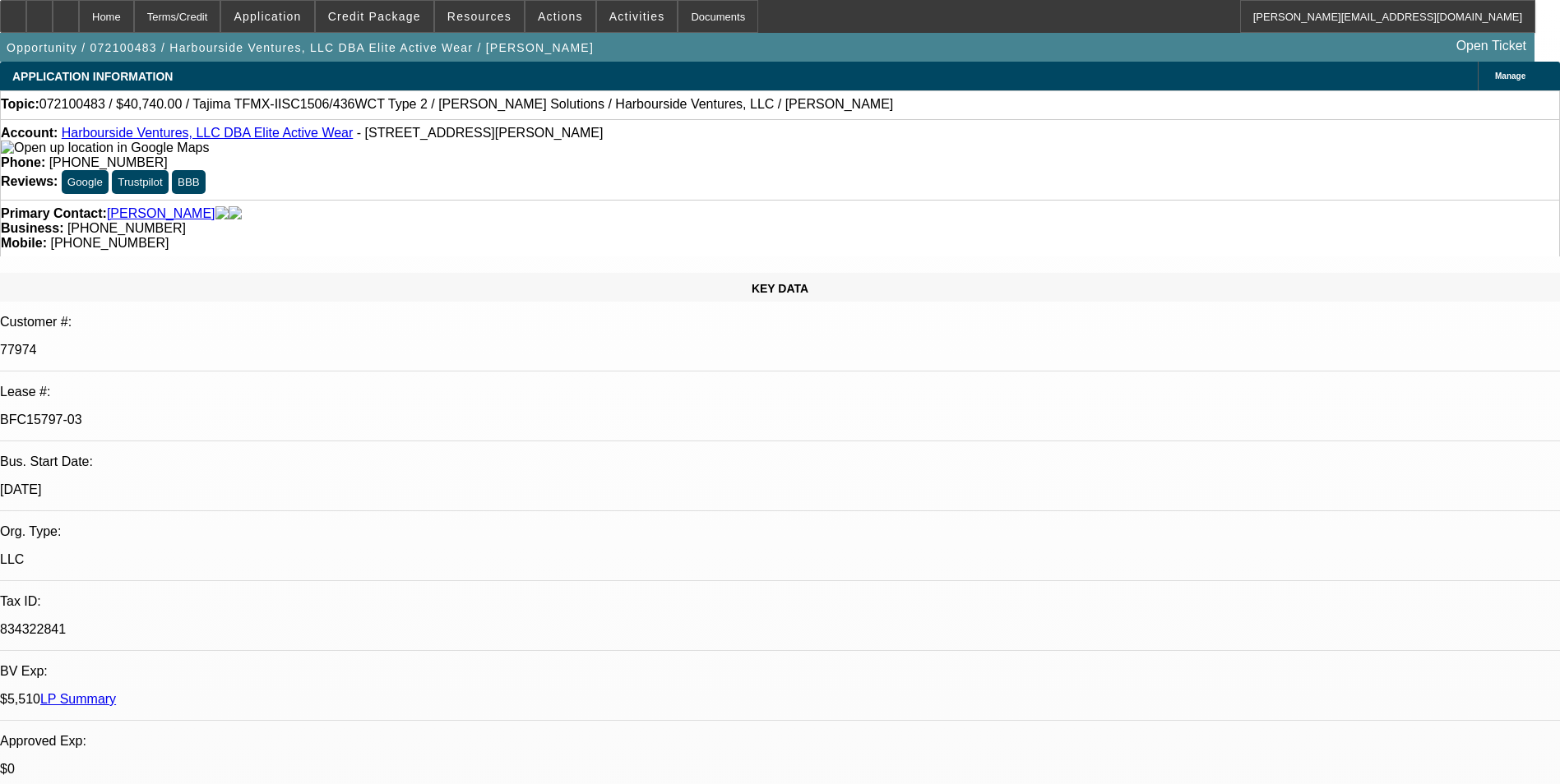
select select "0"
select select "0.1"
select select "0"
select select "2"
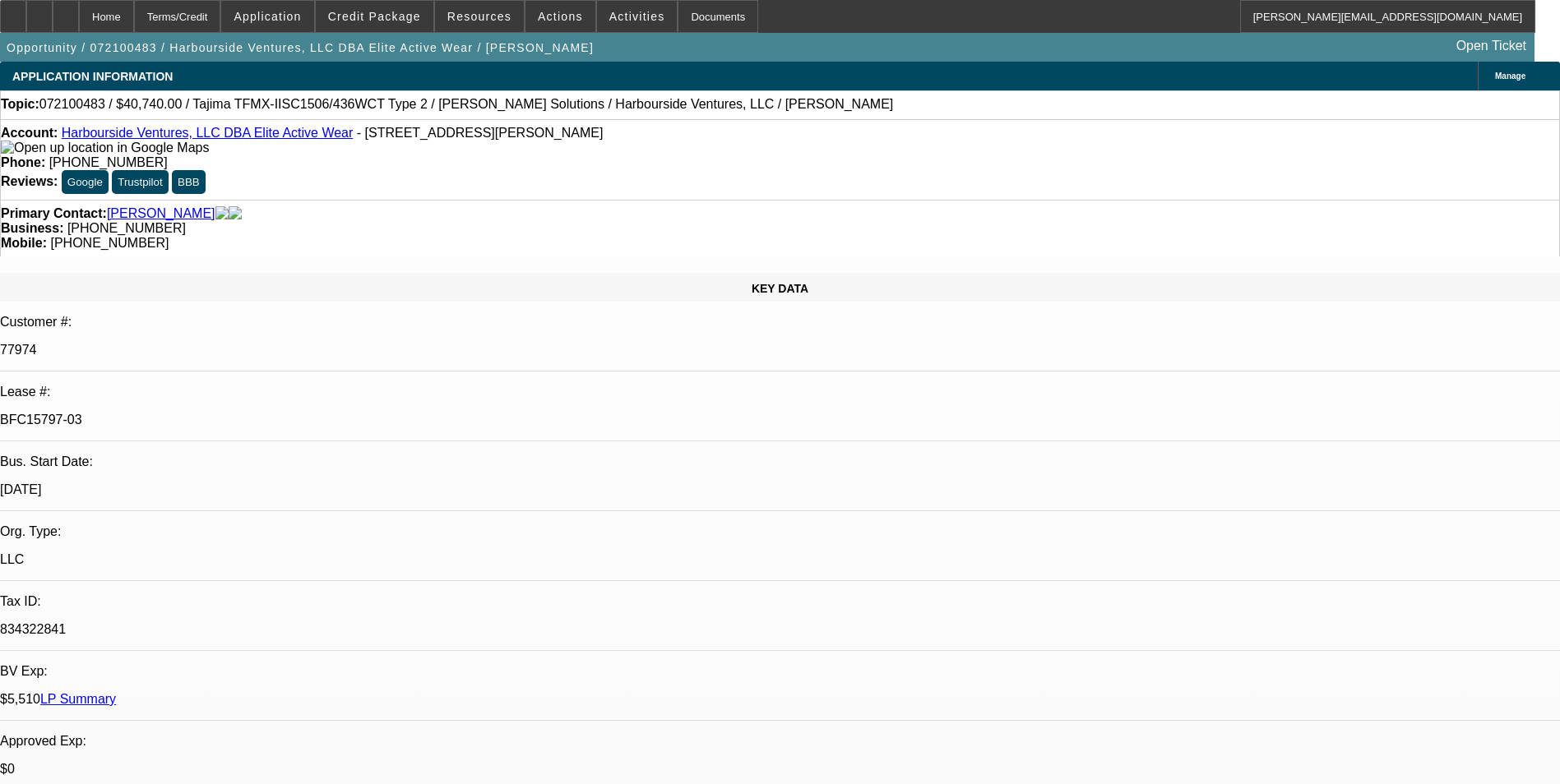
select select "0.1"
select select "0"
select select "2"
select select "0.1"
select select "0"
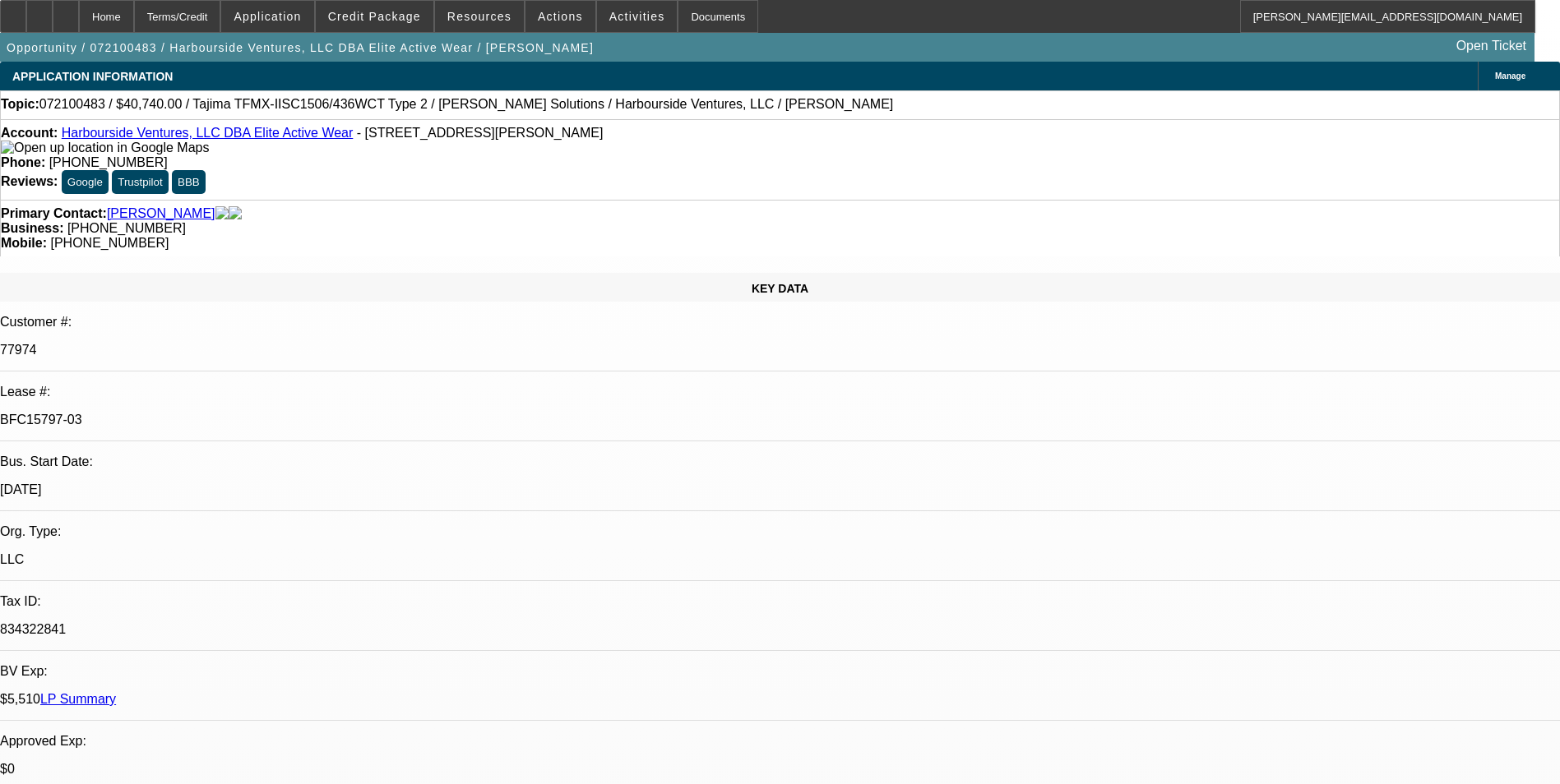
select select "2"
select select "0.1"
select select "1"
select select "4"
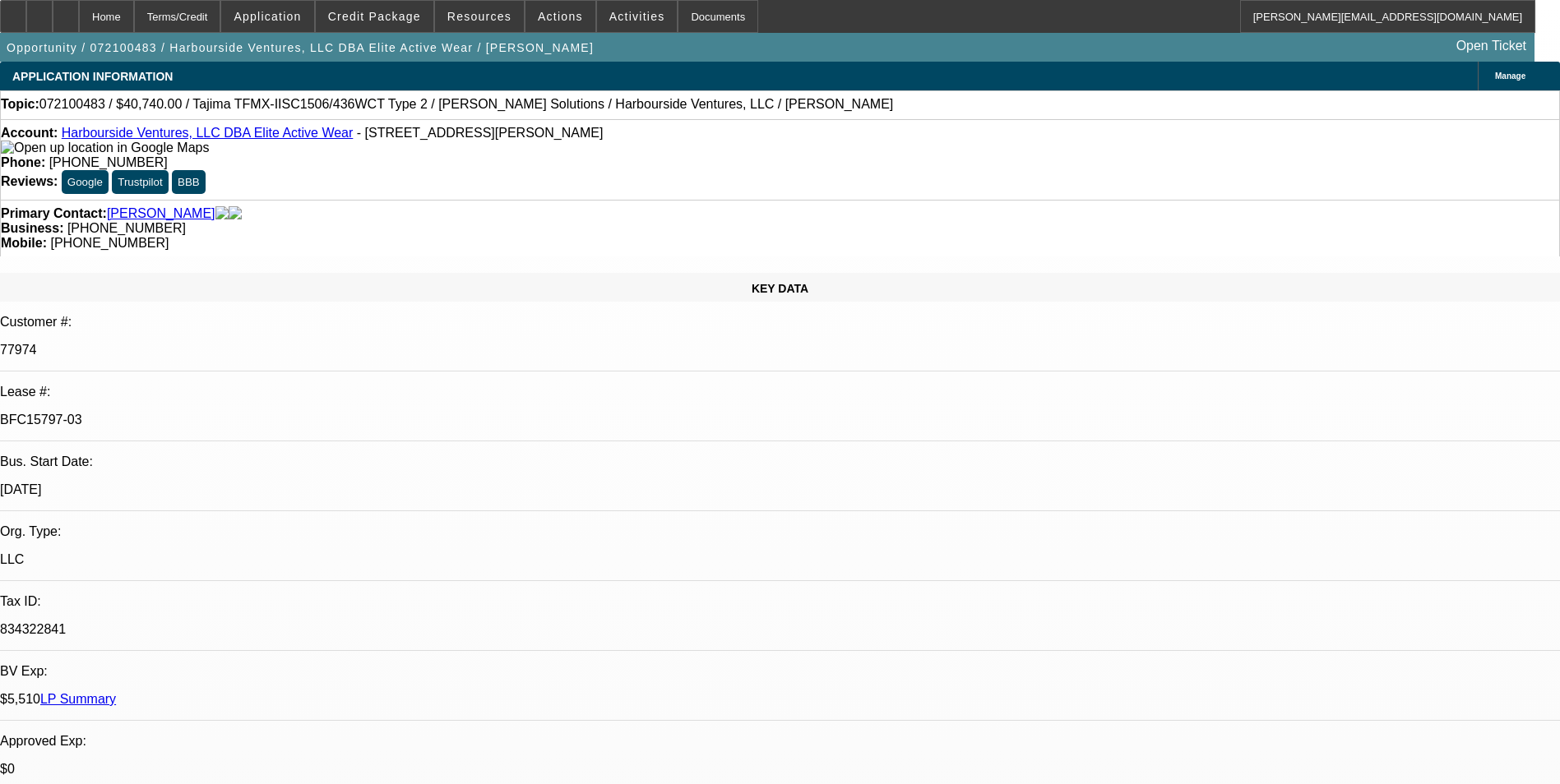
select select "1"
select select "2"
select select "4"
select select "1"
select select "2"
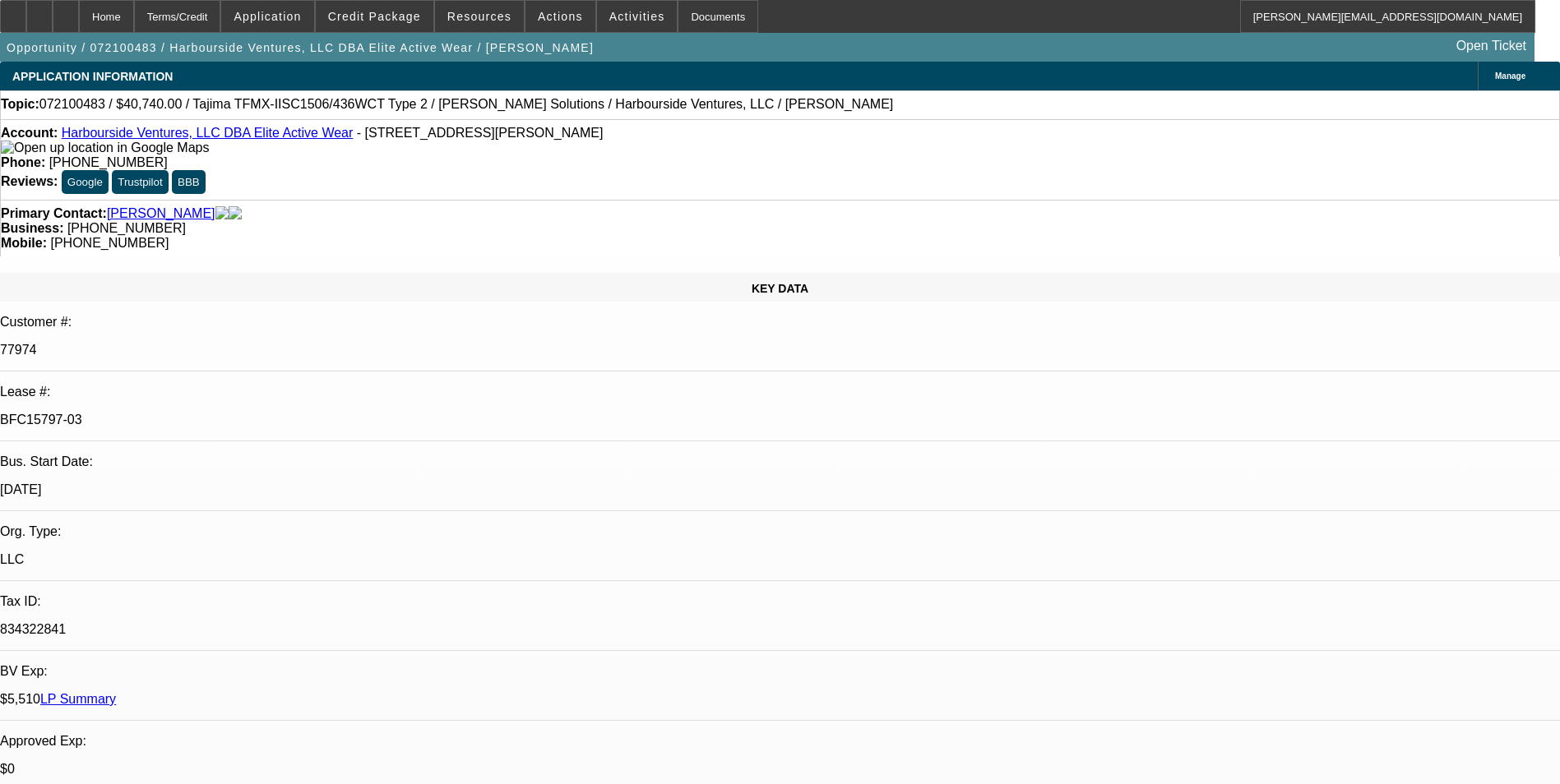
select select "4"
select select "1"
select select "2"
select select "4"
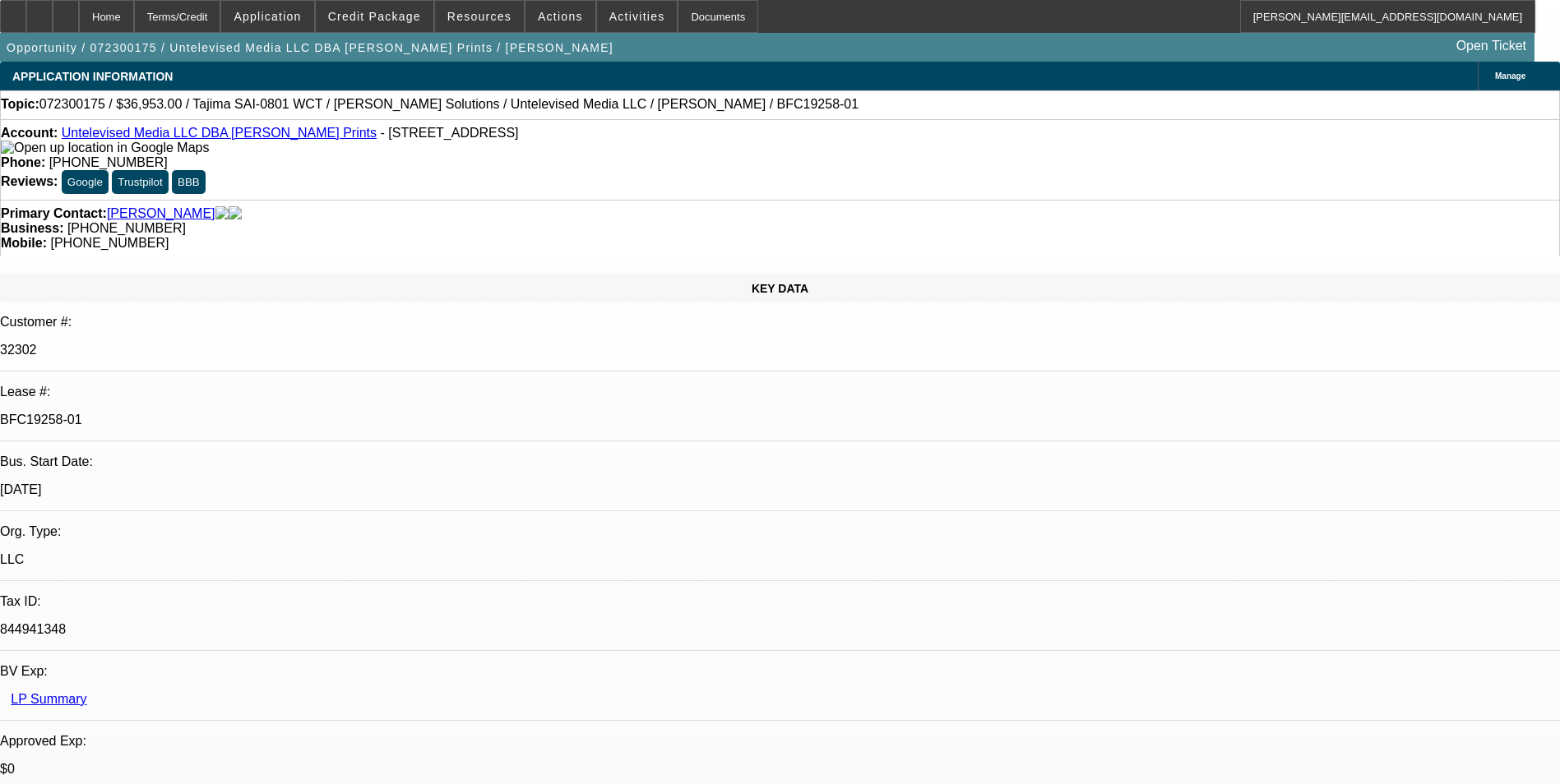
select select "0"
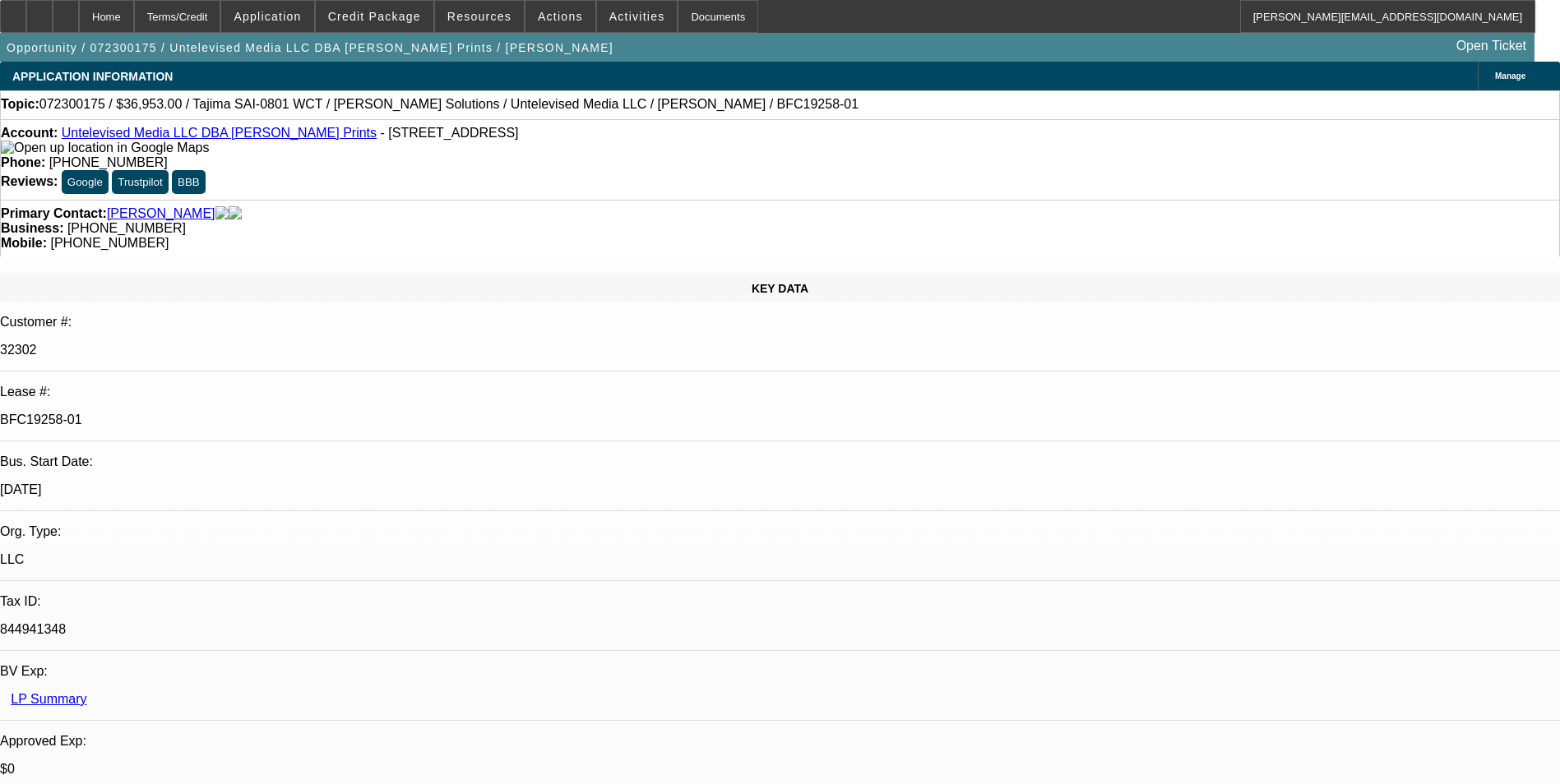
select select "0"
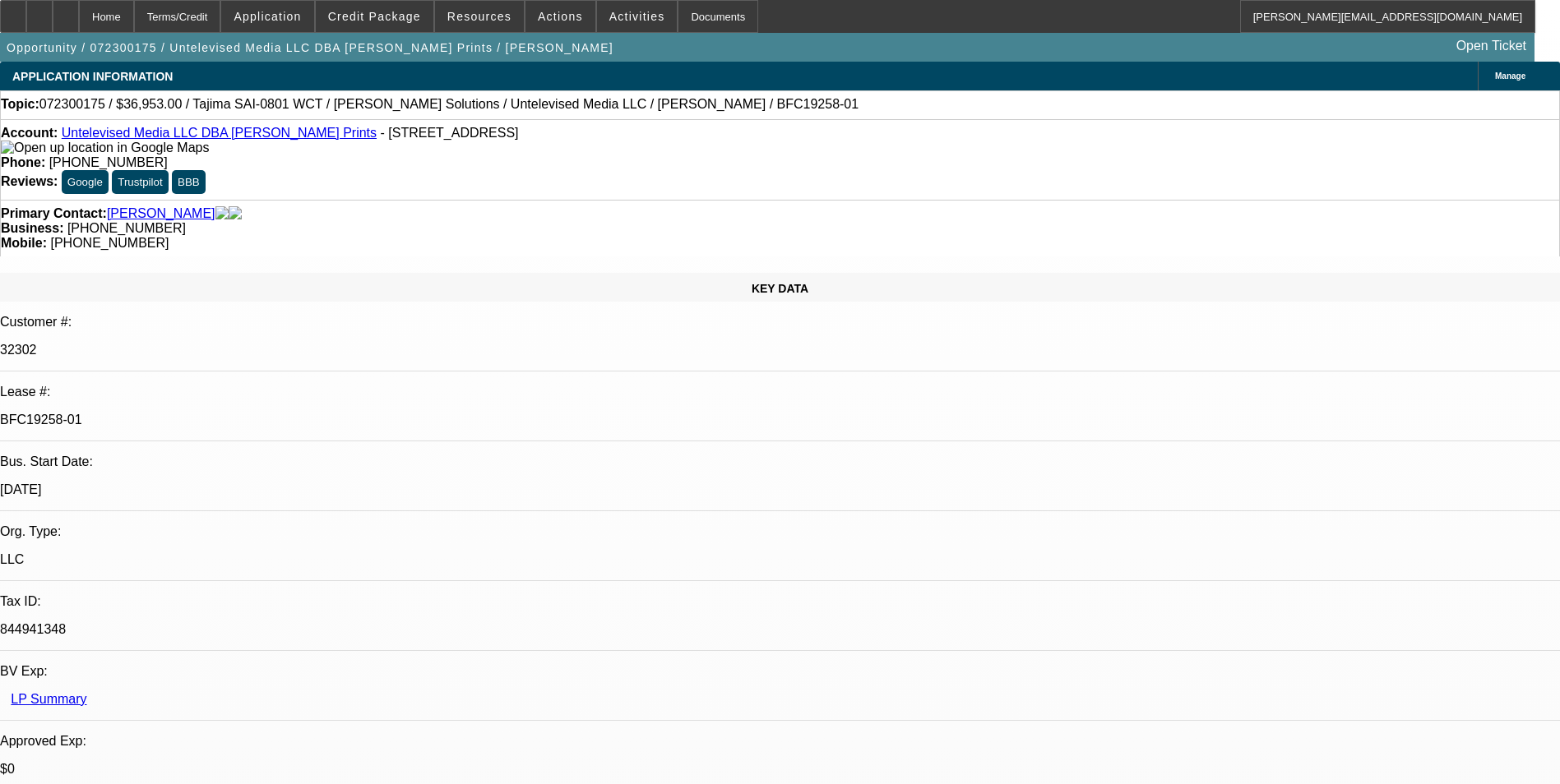
select select "0"
select select "1"
select select "3"
select select "6"
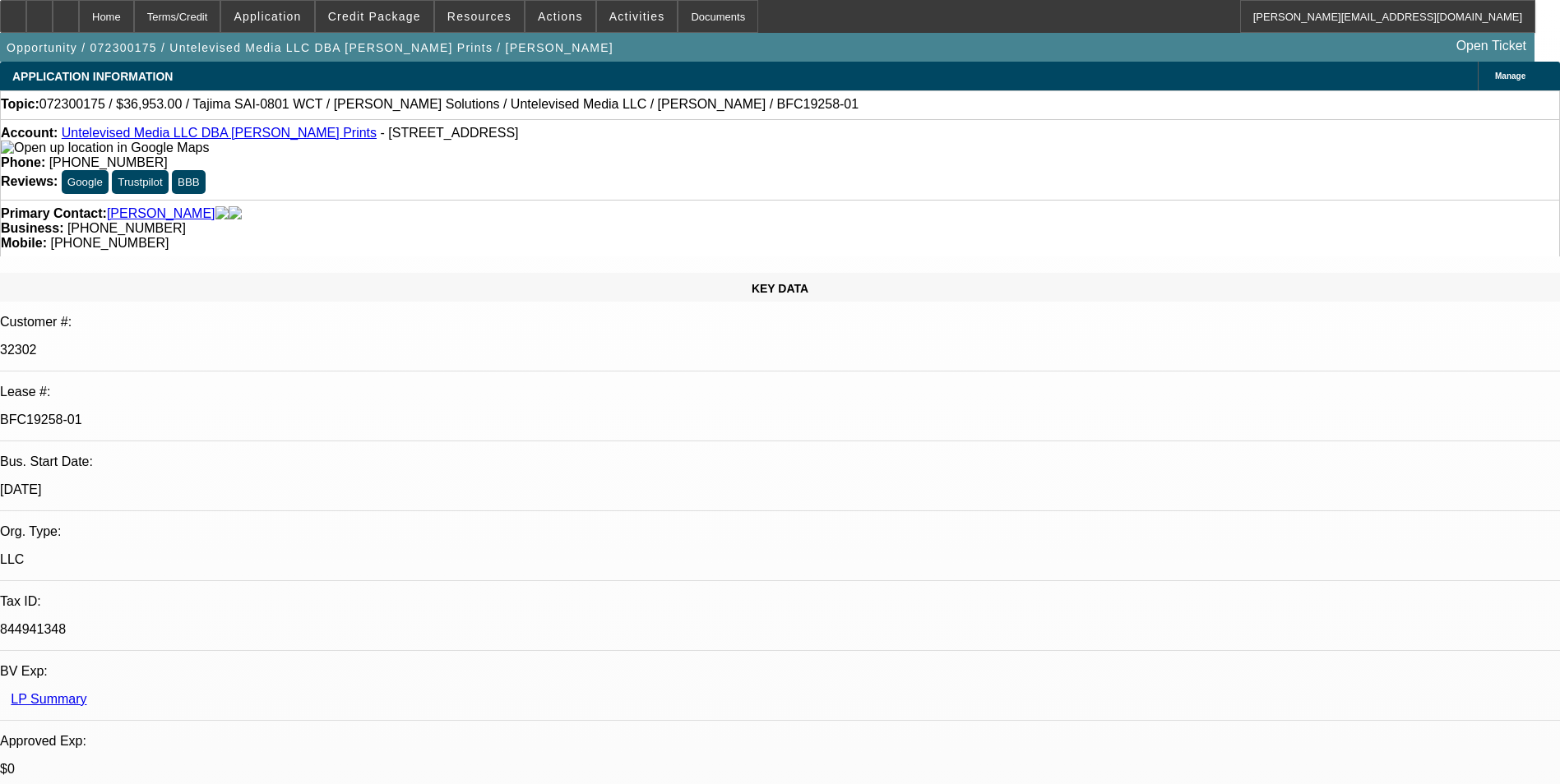
select select "1"
select select "6"
select select "1"
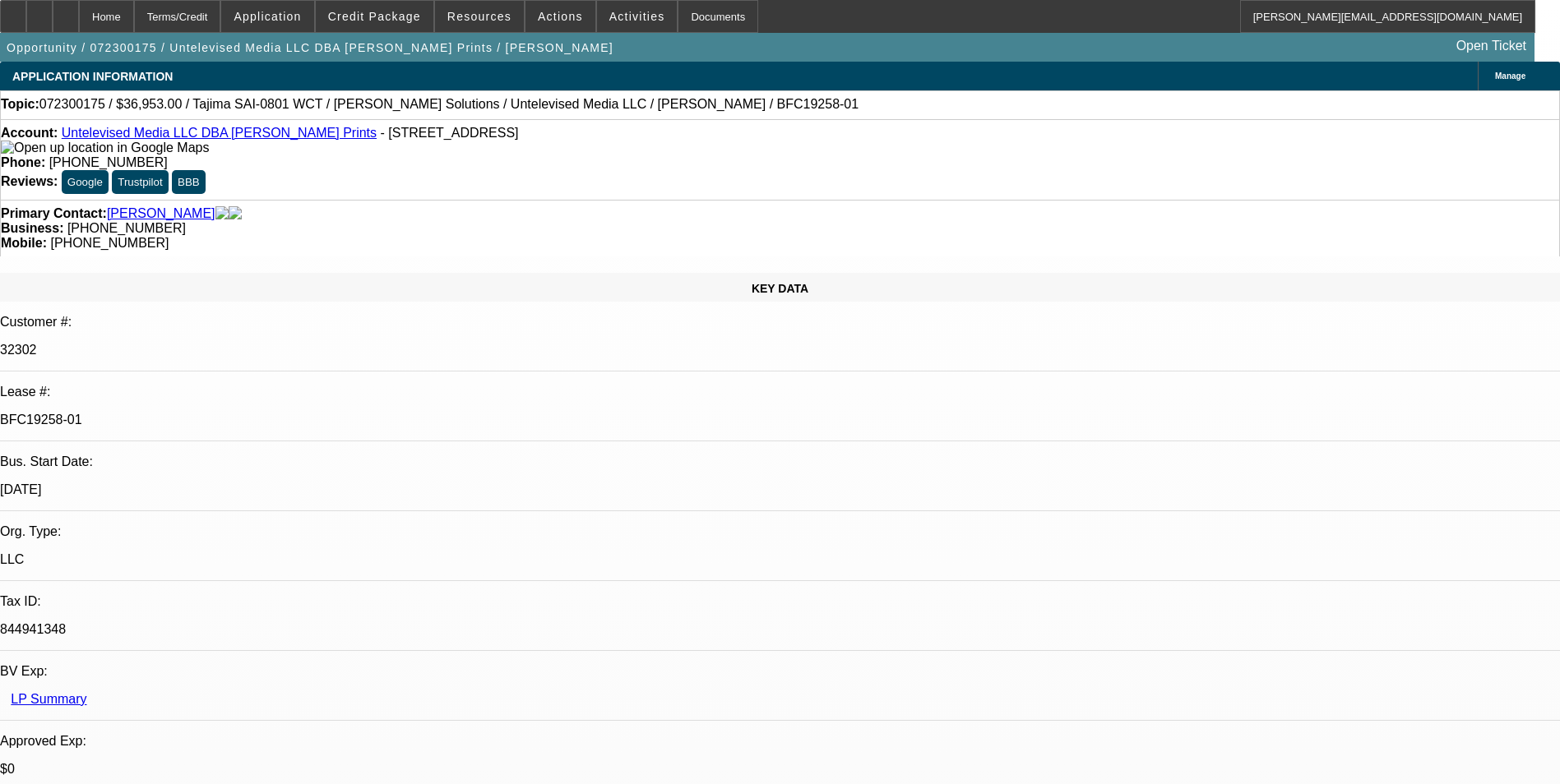
select select "6"
select select "1"
select select "6"
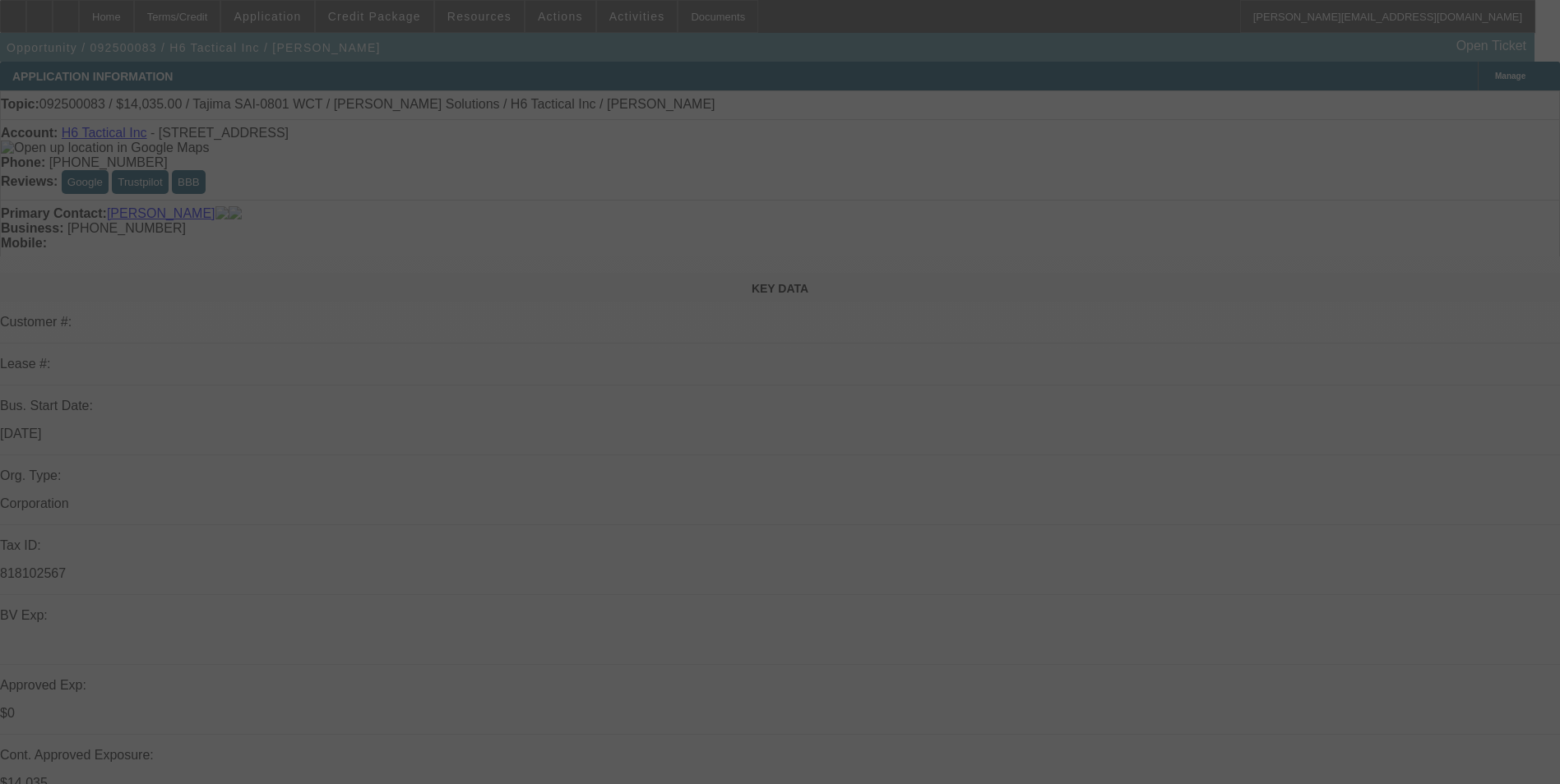
select select "0"
select select "2"
select select "0"
select select "2"
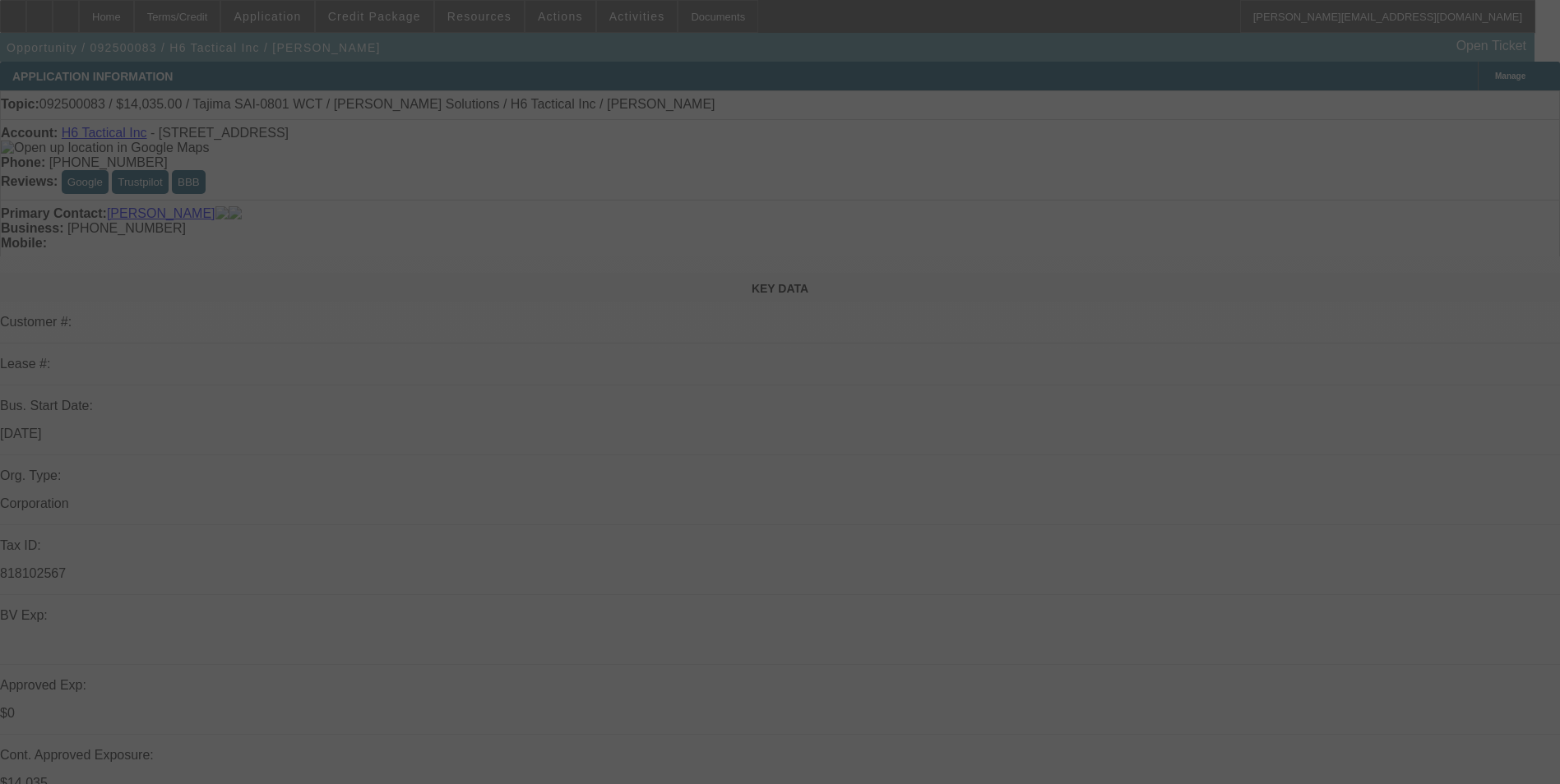
select select "0"
select select "2"
select select "0"
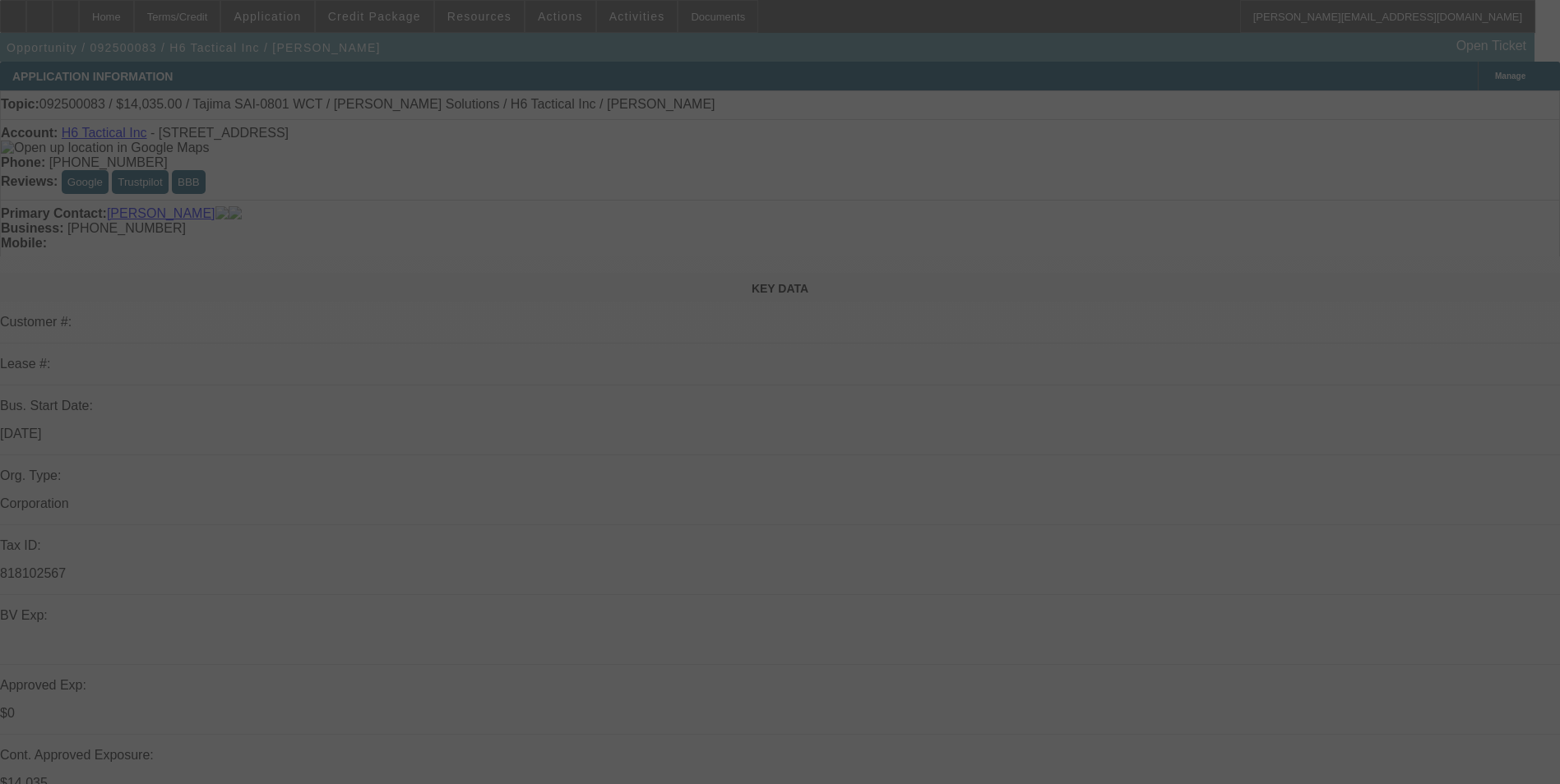
select select "2"
select select "0"
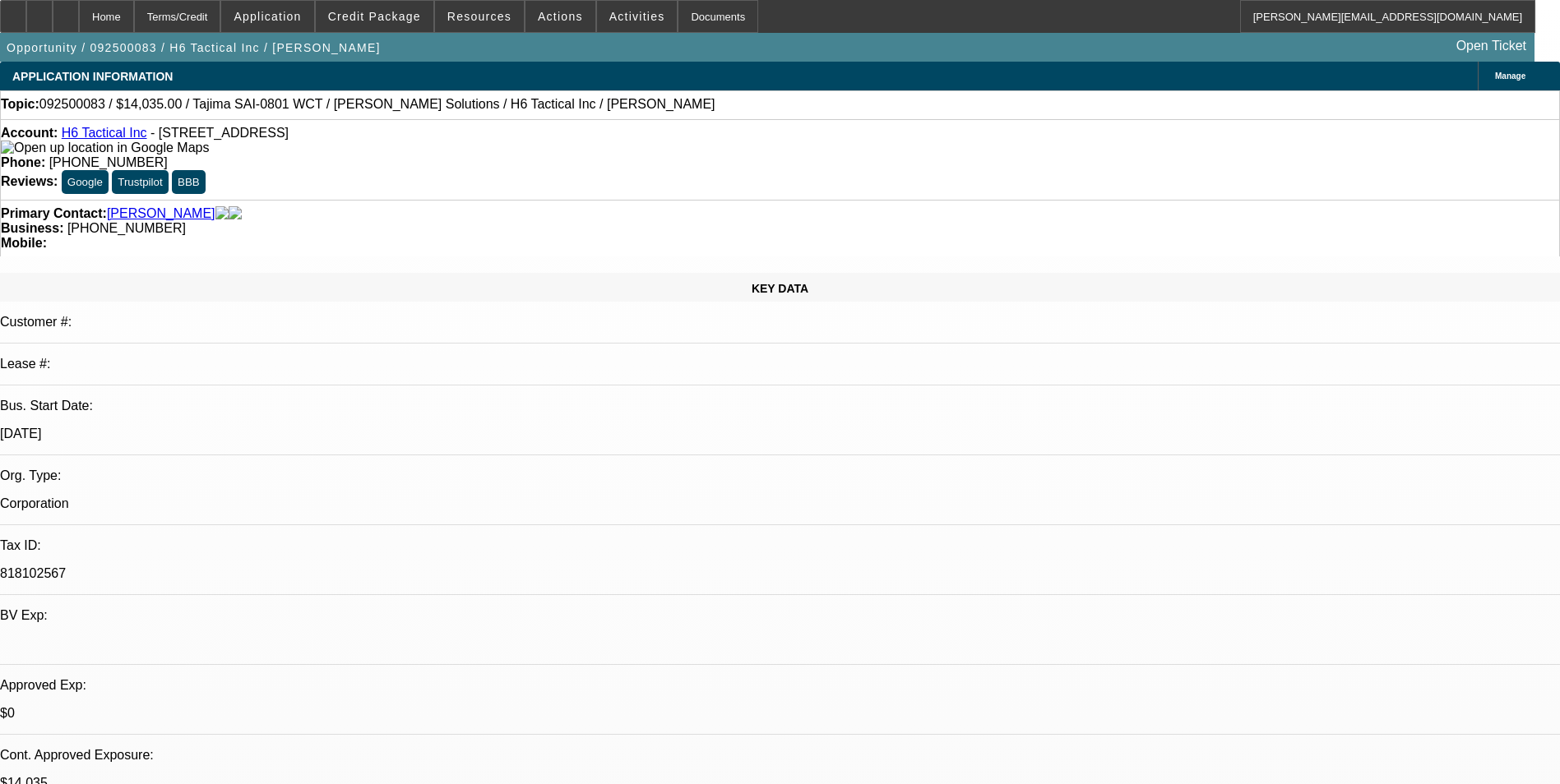
select select "1"
select select "2"
select select "6"
select select "1"
select select "2"
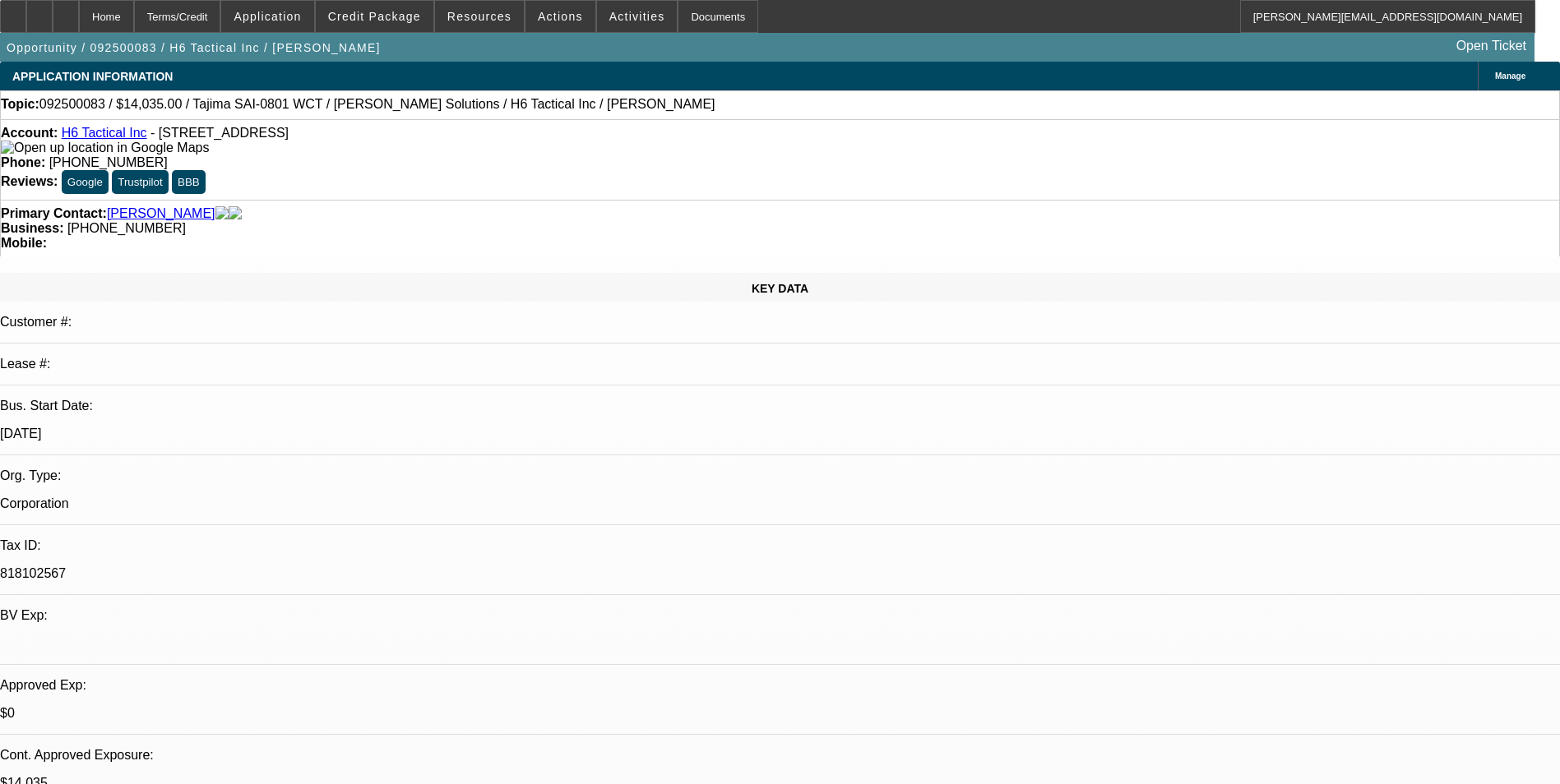
select select "6"
select select "1"
select select "2"
select select "6"
select select "1"
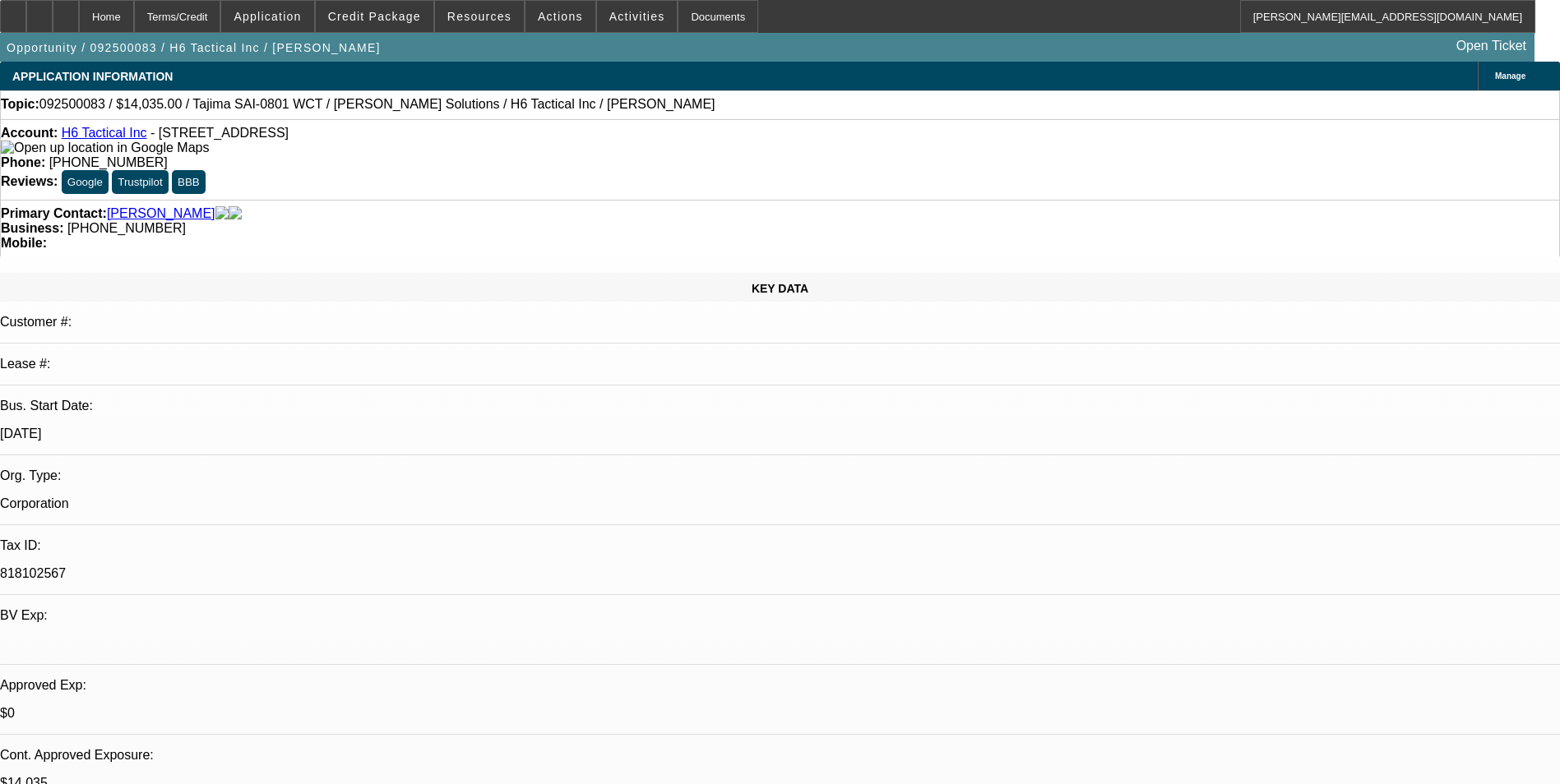
select select "2"
select select "6"
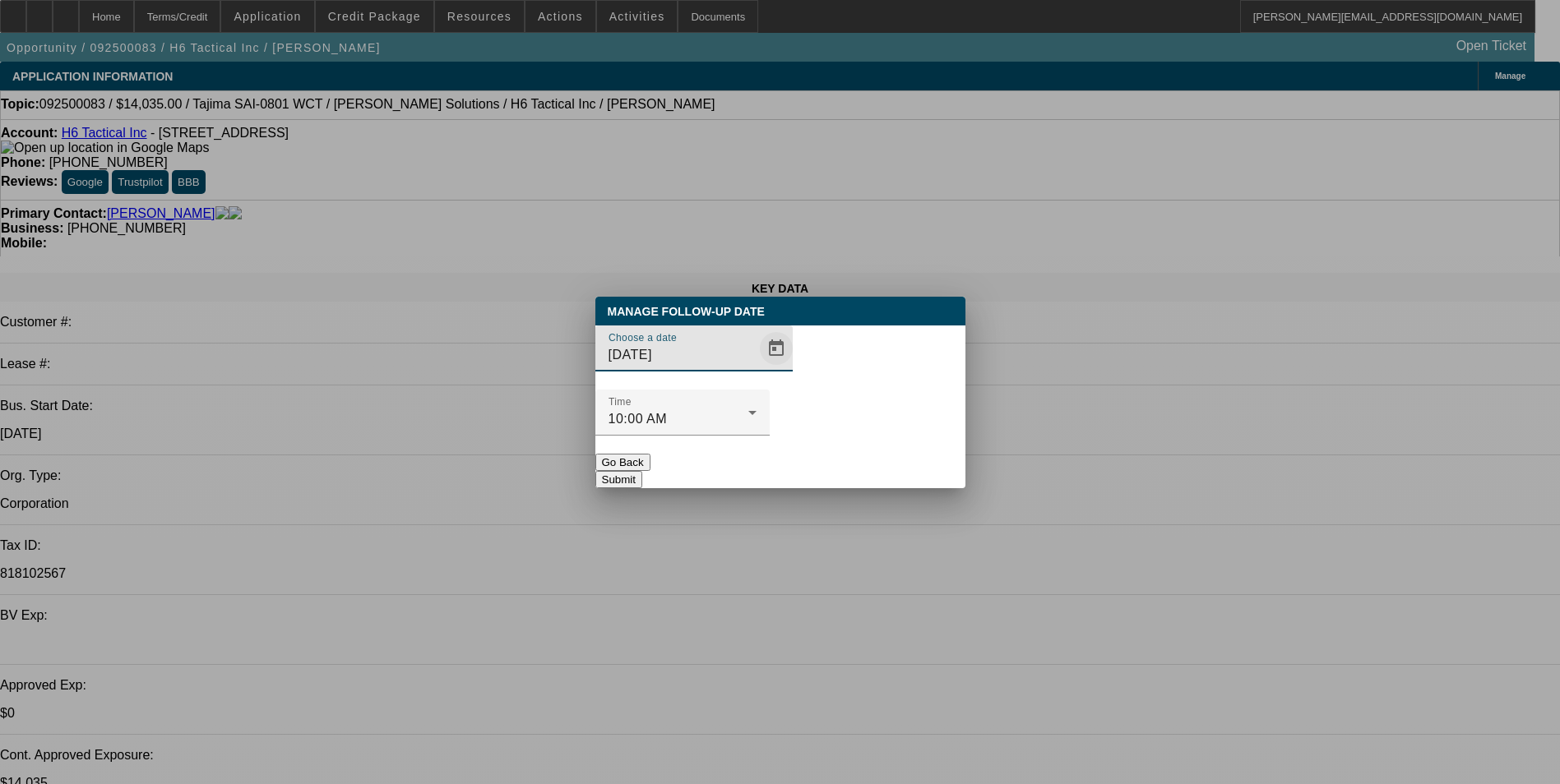
click at [757, 369] on span "Open calendar" at bounding box center [777, 349] width 40 height 40
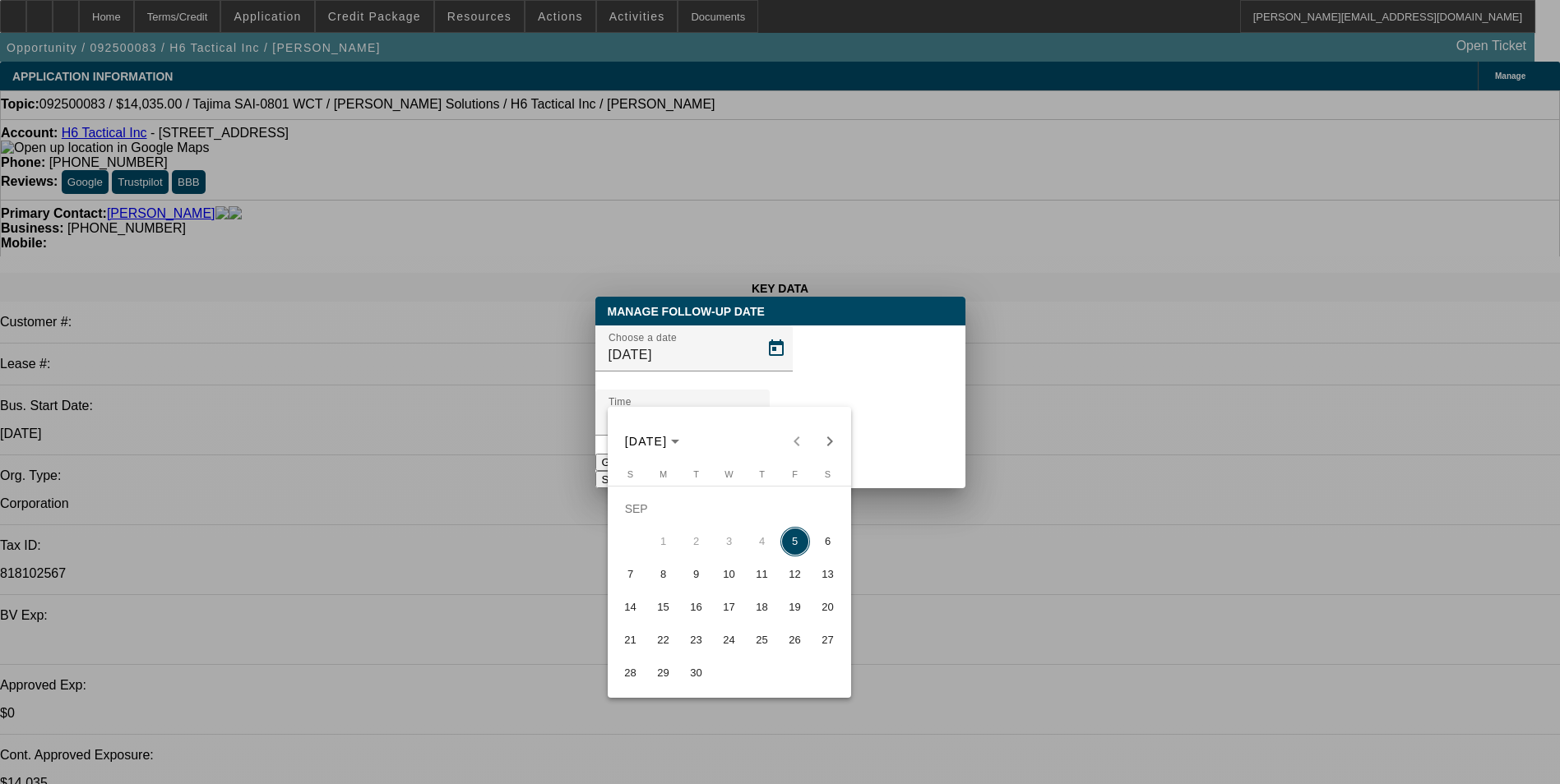
click at [661, 573] on span "8" at bounding box center [663, 575] width 29 height 29
type input "9/8/2025"
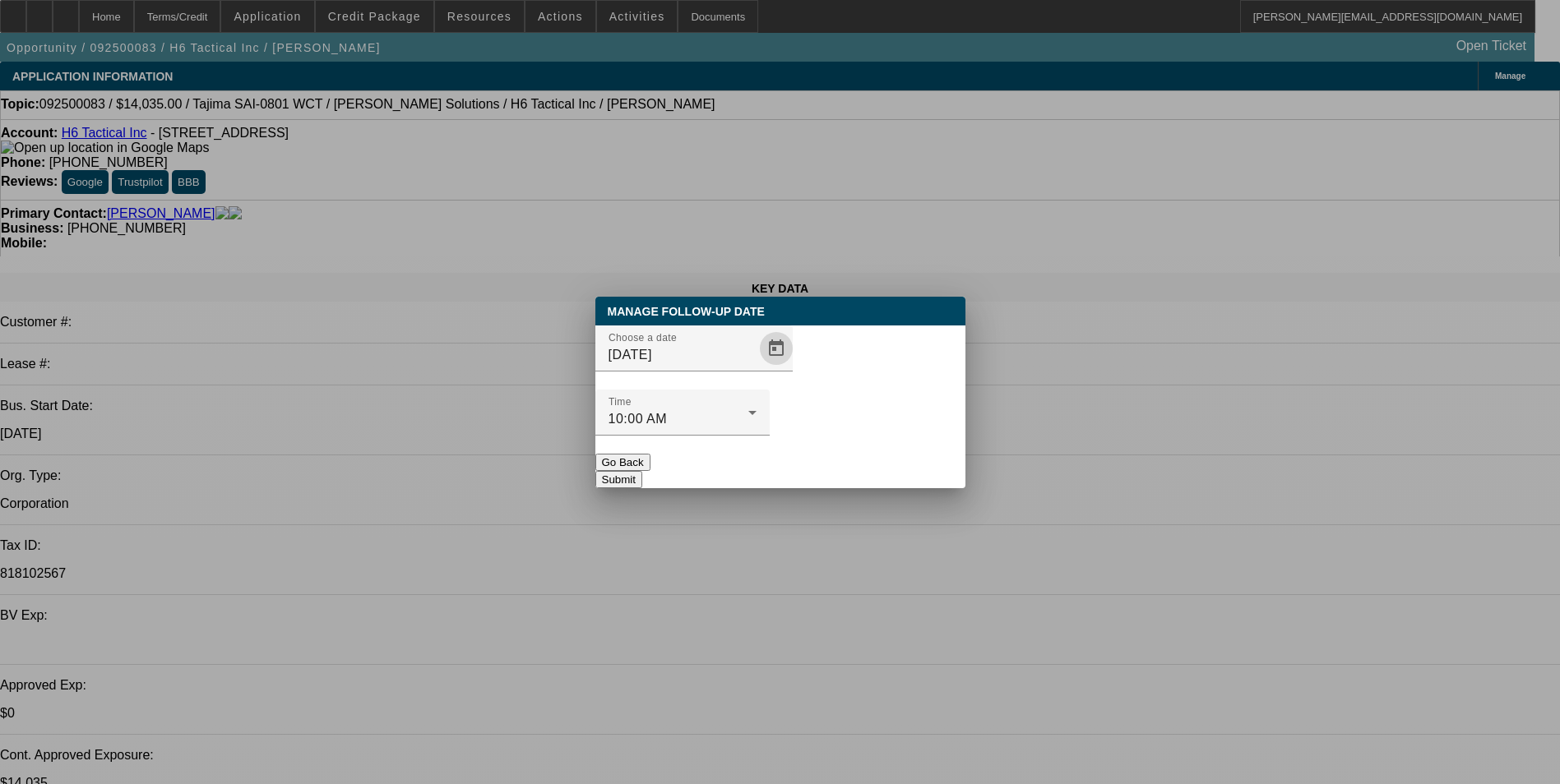
click at [642, 471] on button "Submit" at bounding box center [619, 479] width 47 height 17
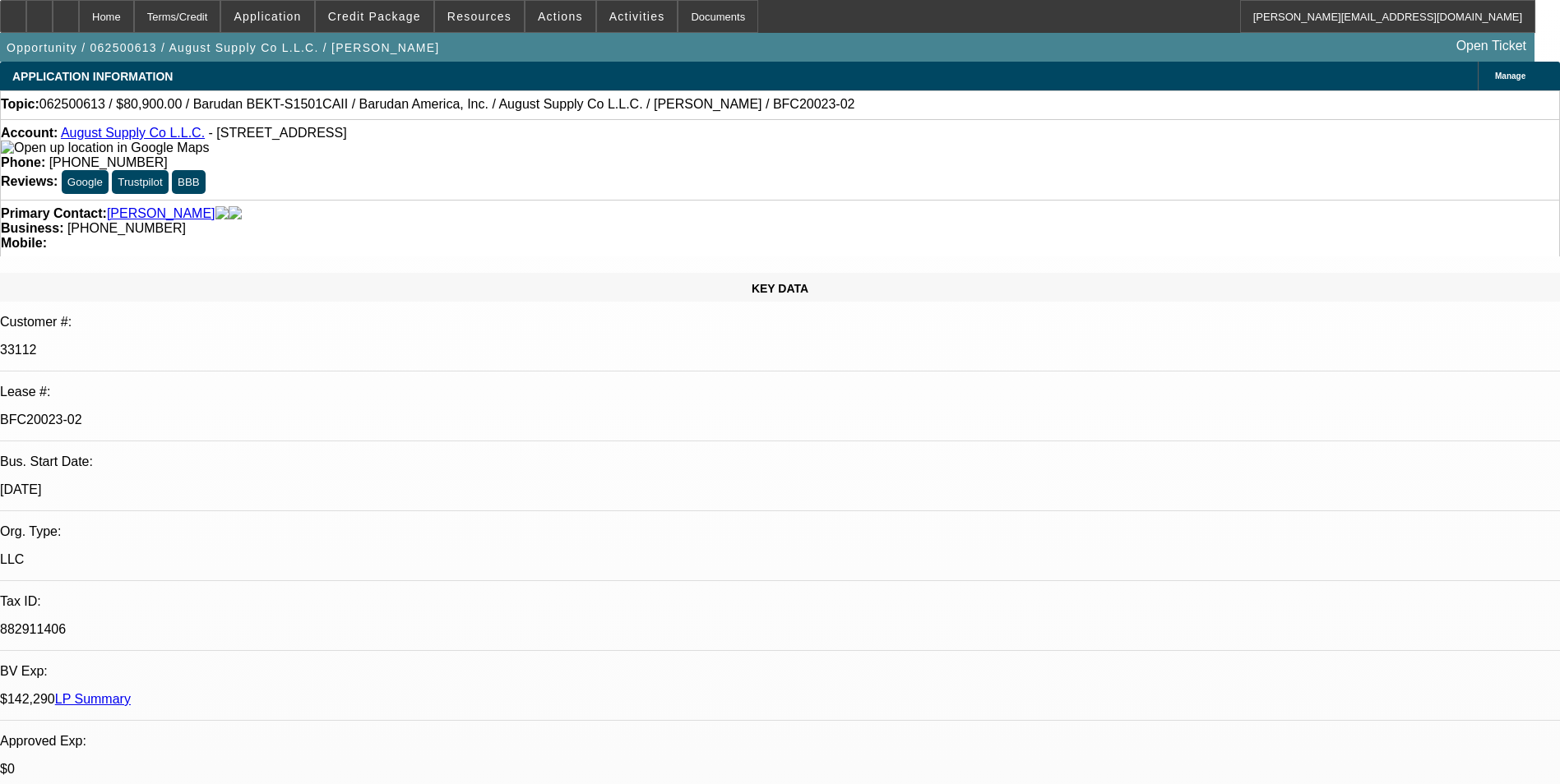
select select "0"
select select "2"
select select "0.1"
select select "4"
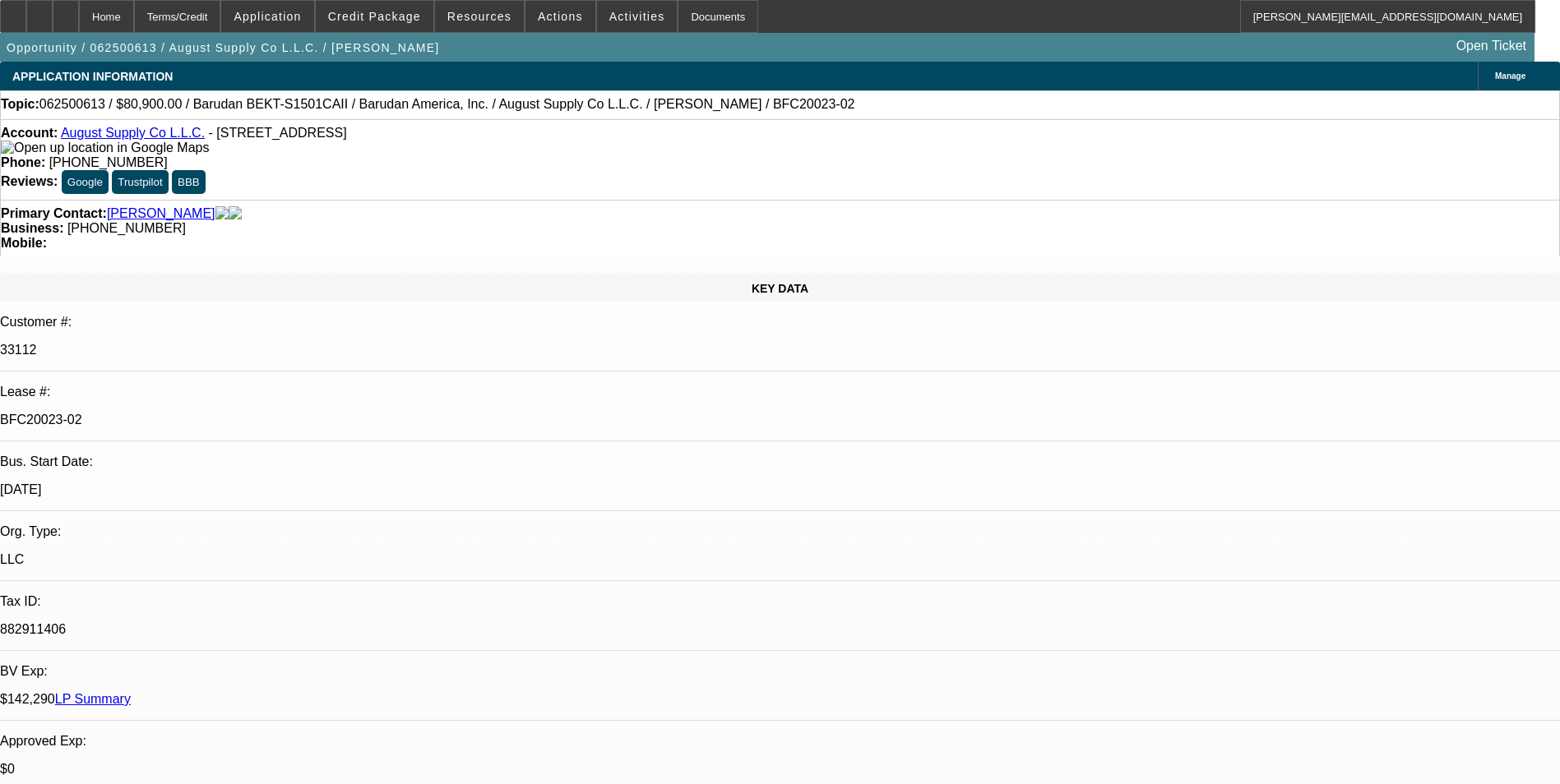
select select "0"
select select "2"
select select "0.1"
select select "4"
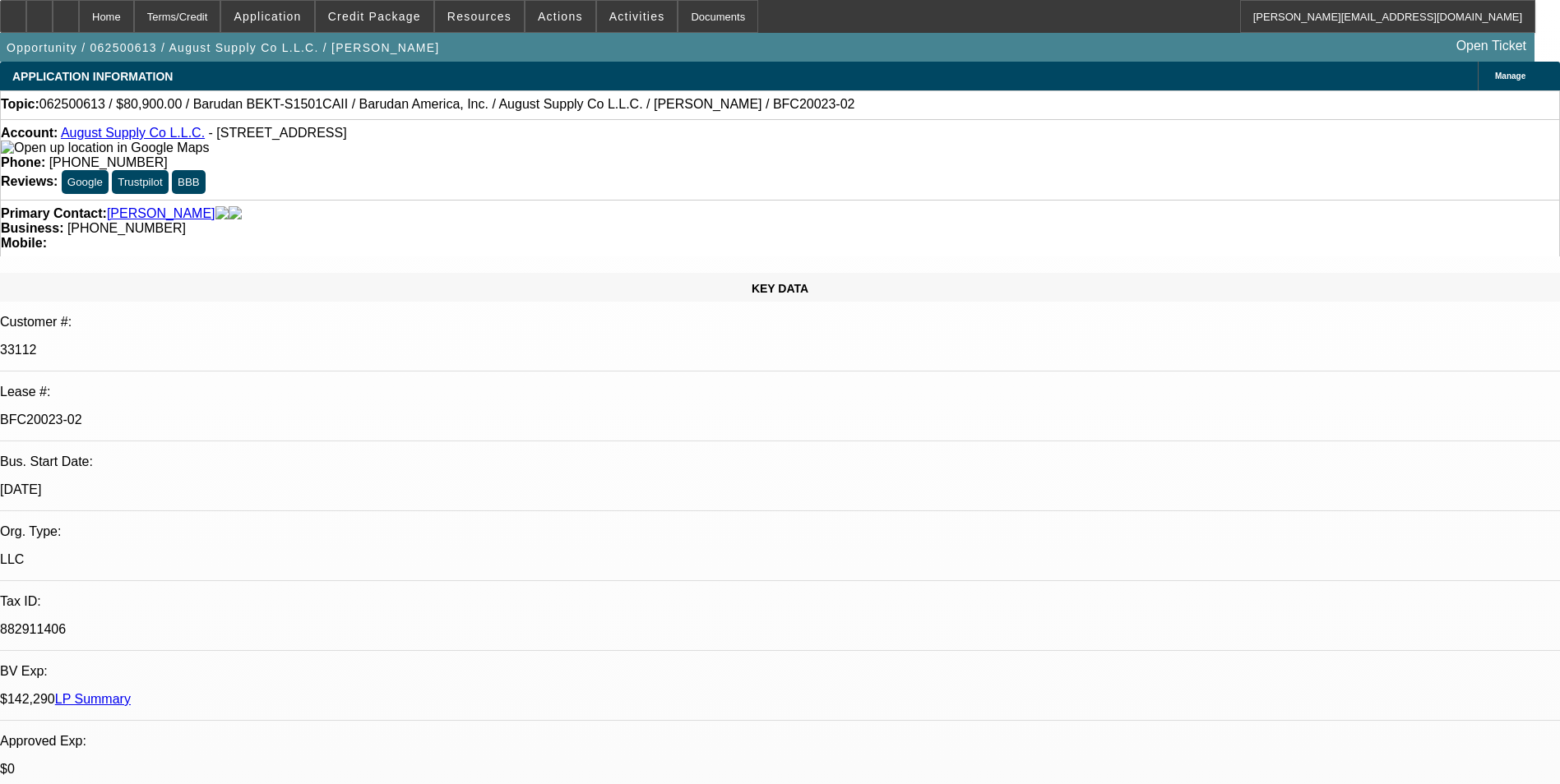
select select "0"
select select "2"
select select "0.1"
select select "4"
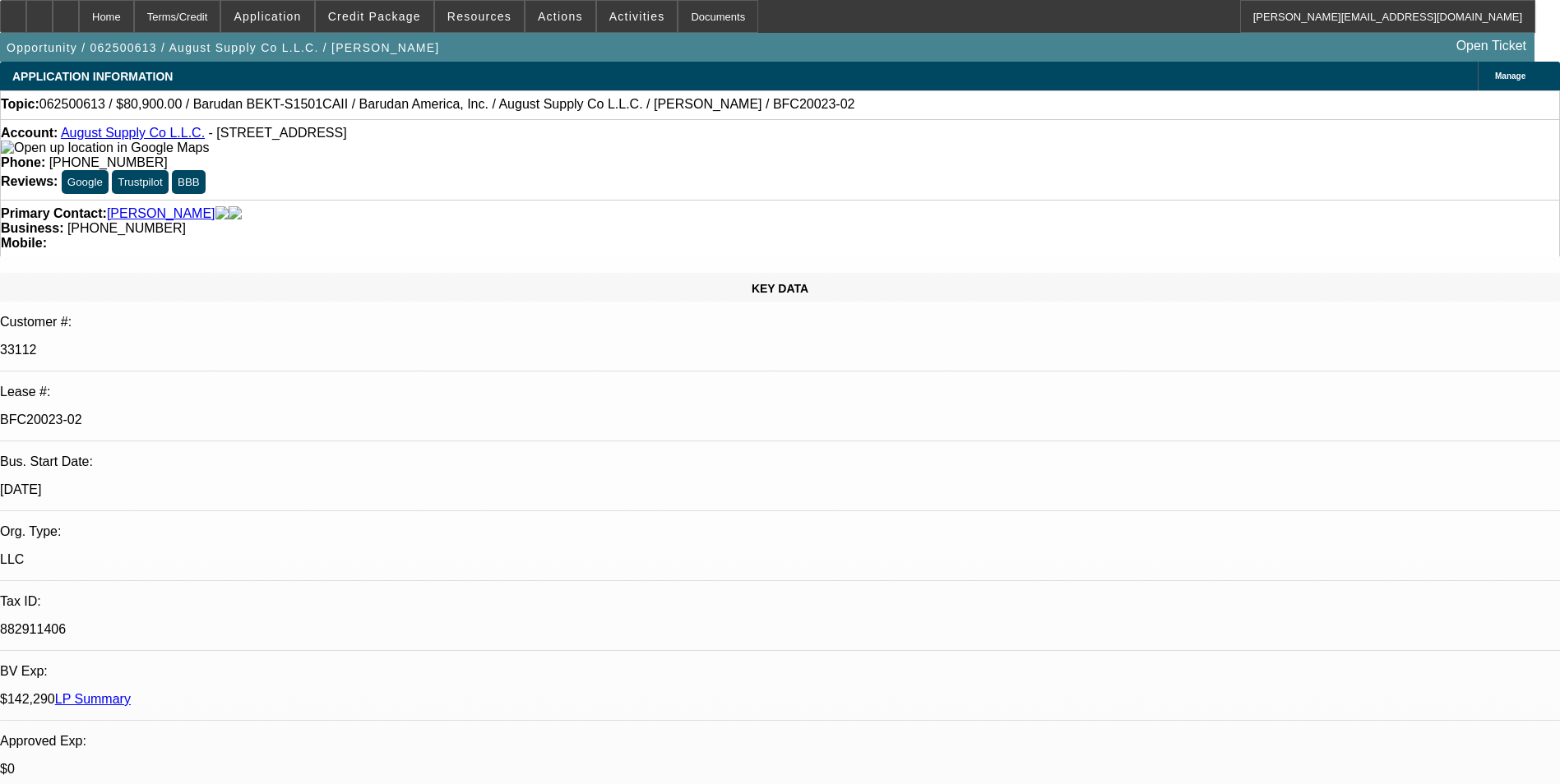
select select "0"
select select "2"
select select "0.1"
select select "4"
